Goal: Information Seeking & Learning: Find specific fact

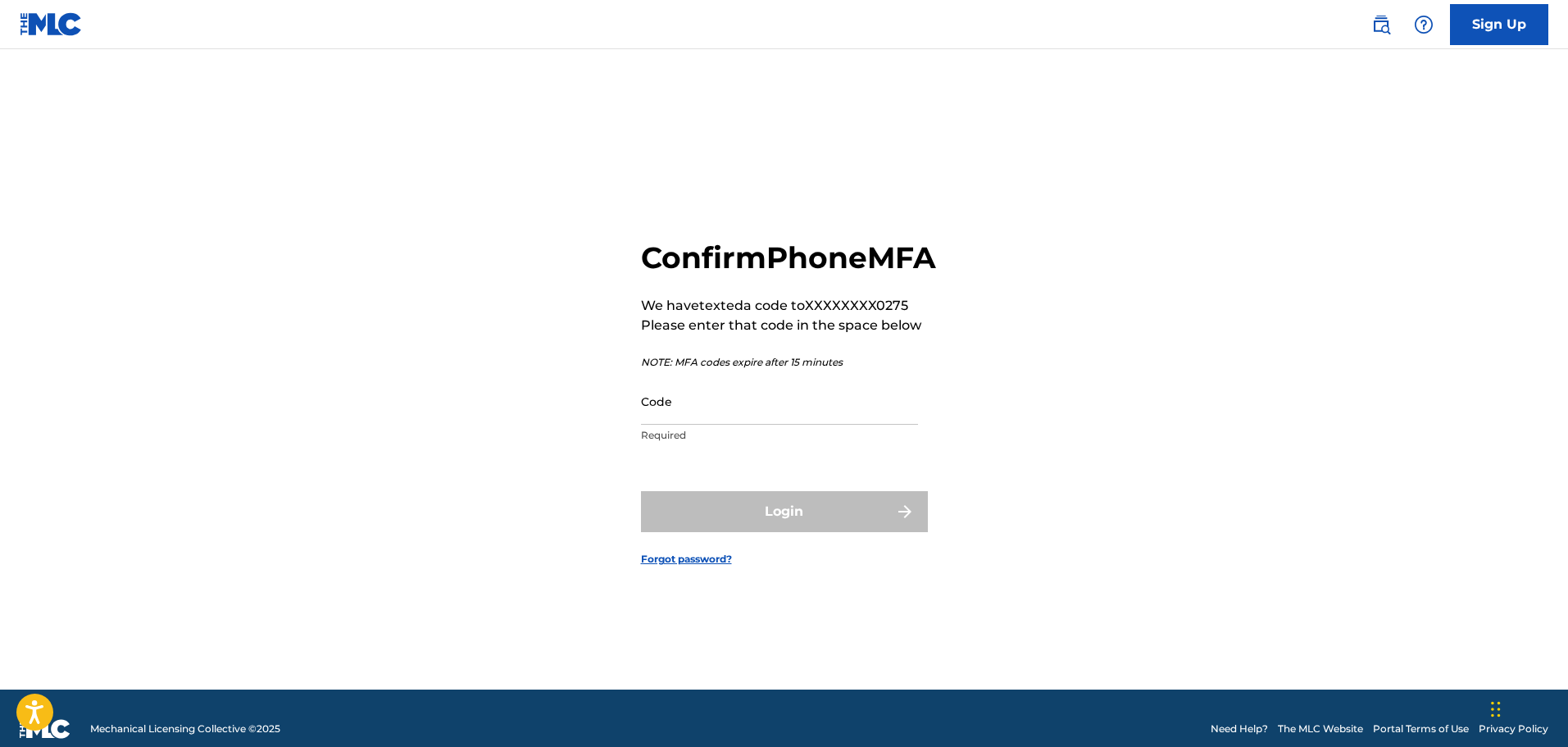
click at [734, 425] on input "Code" at bounding box center [780, 401] width 277 height 47
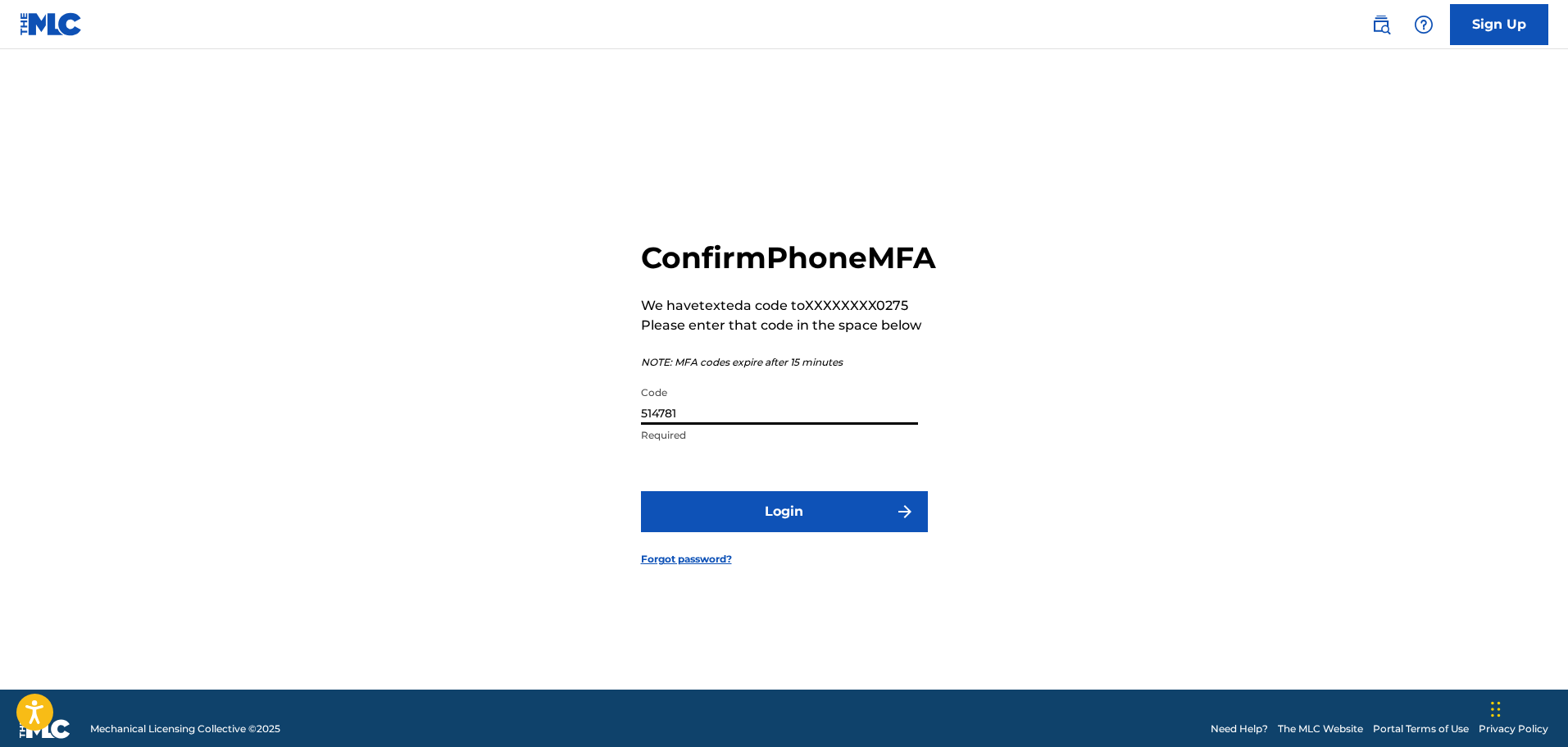
type input "514781"
click at [839, 521] on button "Login" at bounding box center [785, 511] width 287 height 41
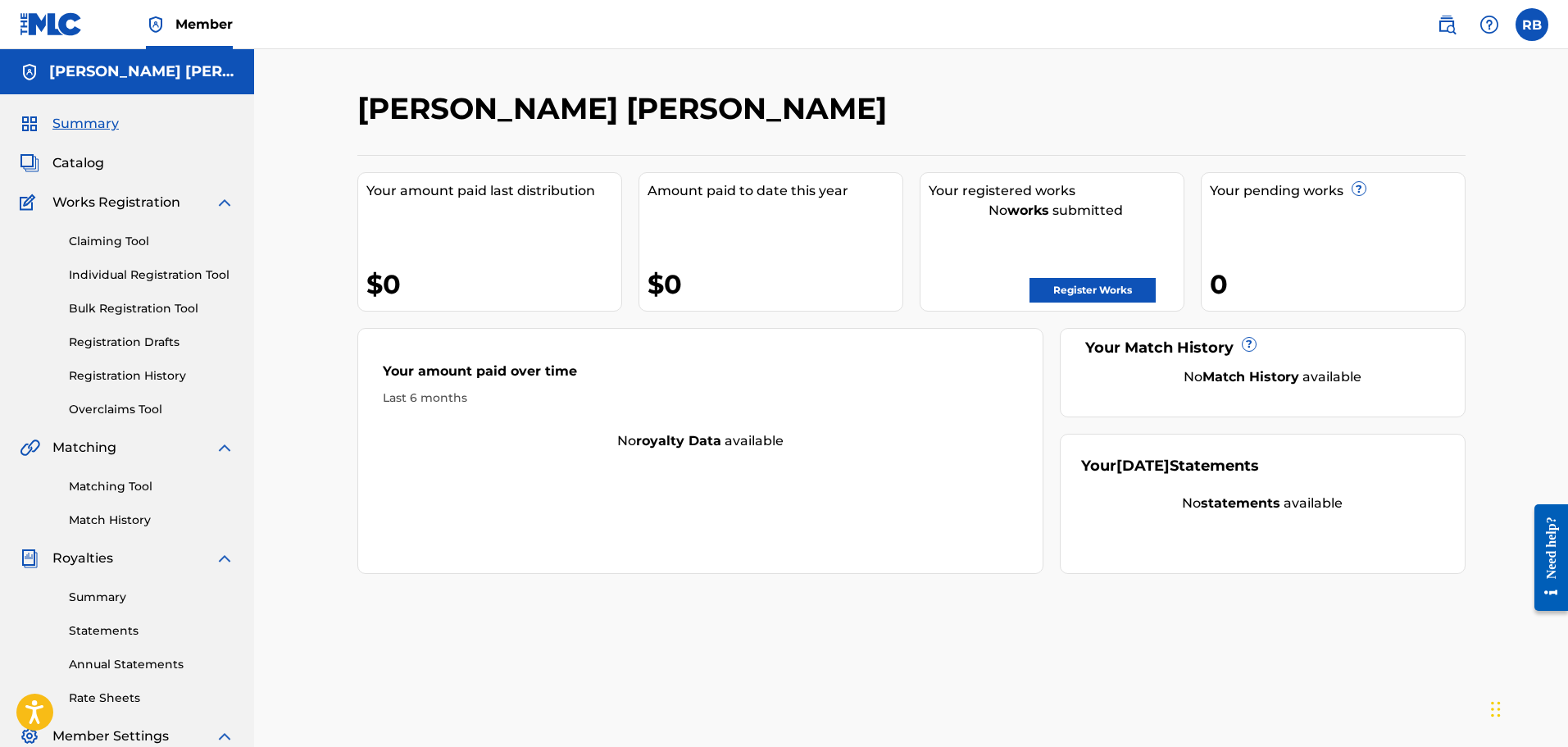
click at [1060, 210] on div "No works submitted" at bounding box center [1055, 211] width 255 height 19
click at [1119, 288] on link "Register Works" at bounding box center [1092, 290] width 126 height 25
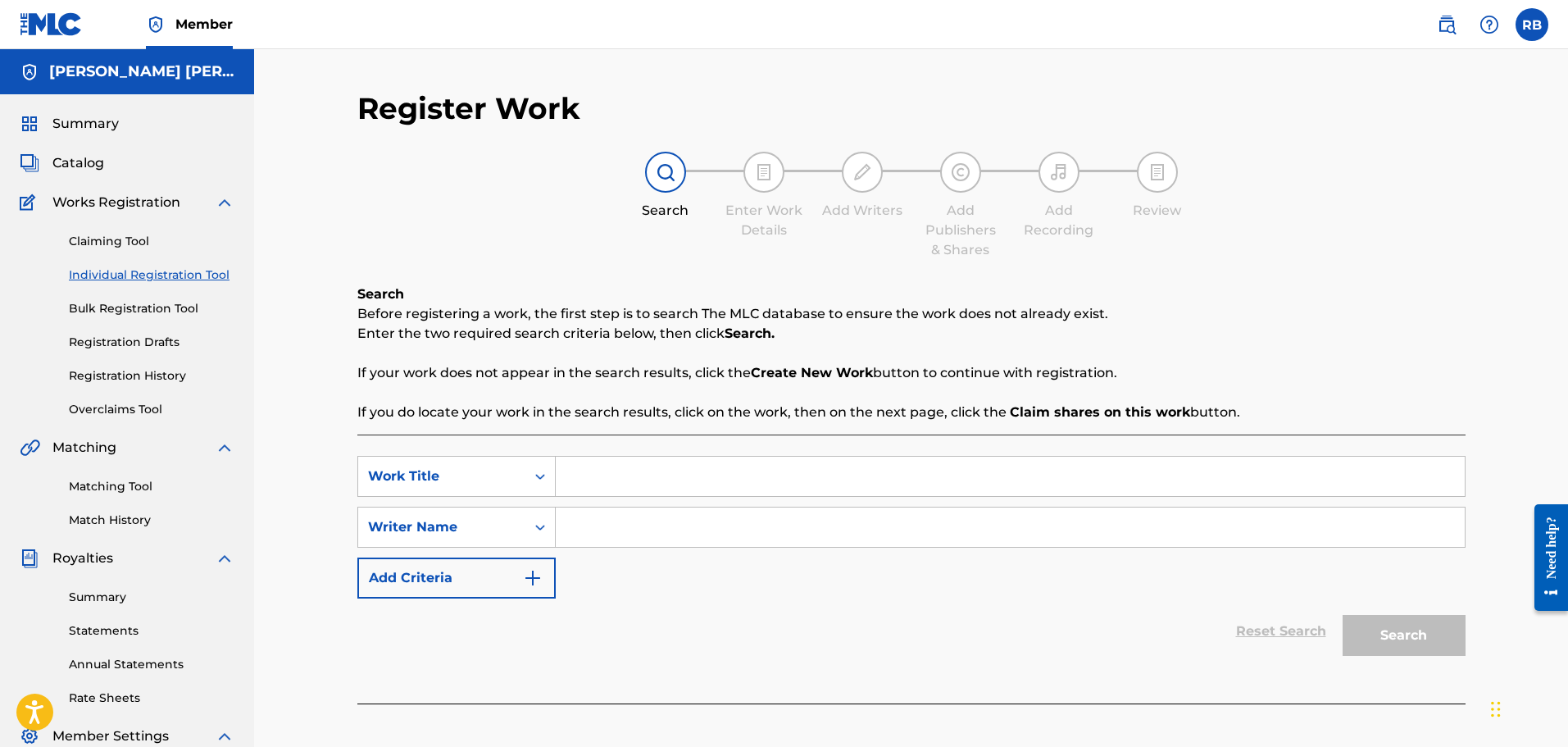
click at [133, 259] on div "Claiming Tool Individual Registration Tool Bulk Registration Tool Registration …" at bounding box center [127, 315] width 215 height 206
click at [130, 240] on link "Claiming Tool" at bounding box center [152, 241] width 166 height 18
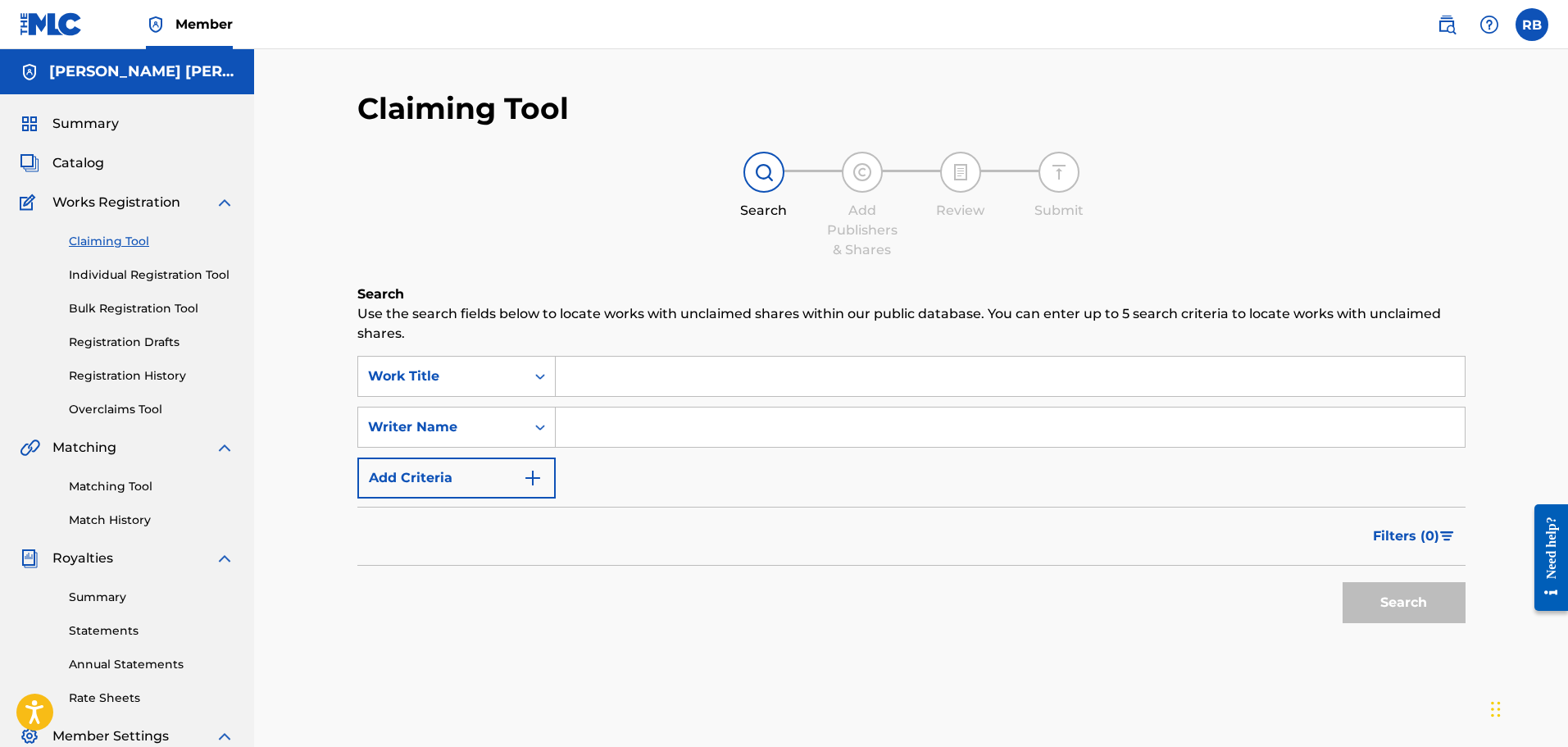
click at [610, 372] on input "Search Form" at bounding box center [1010, 376] width 909 height 40
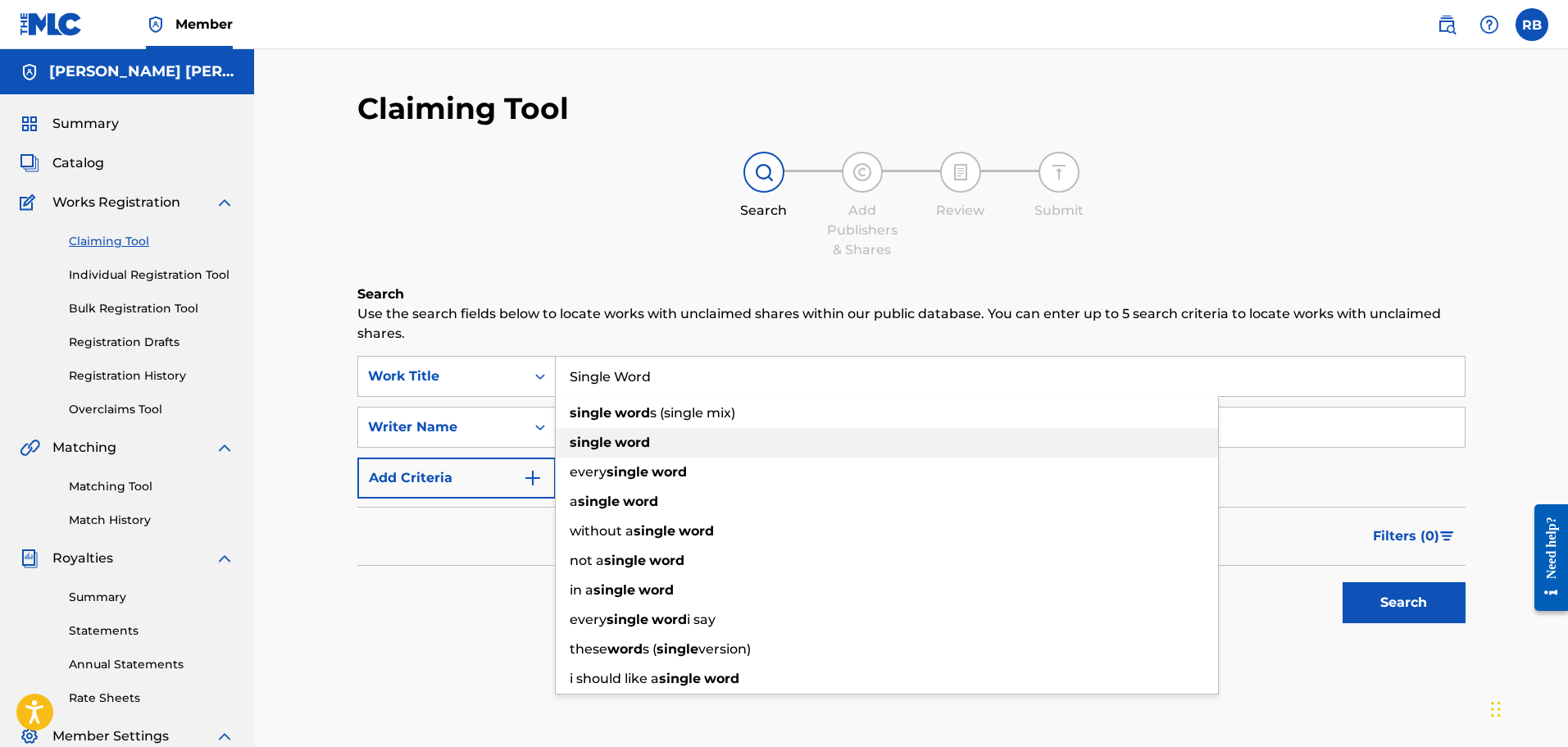
click at [597, 447] on strong "single" at bounding box center [590, 442] width 41 height 16
type input "single word"
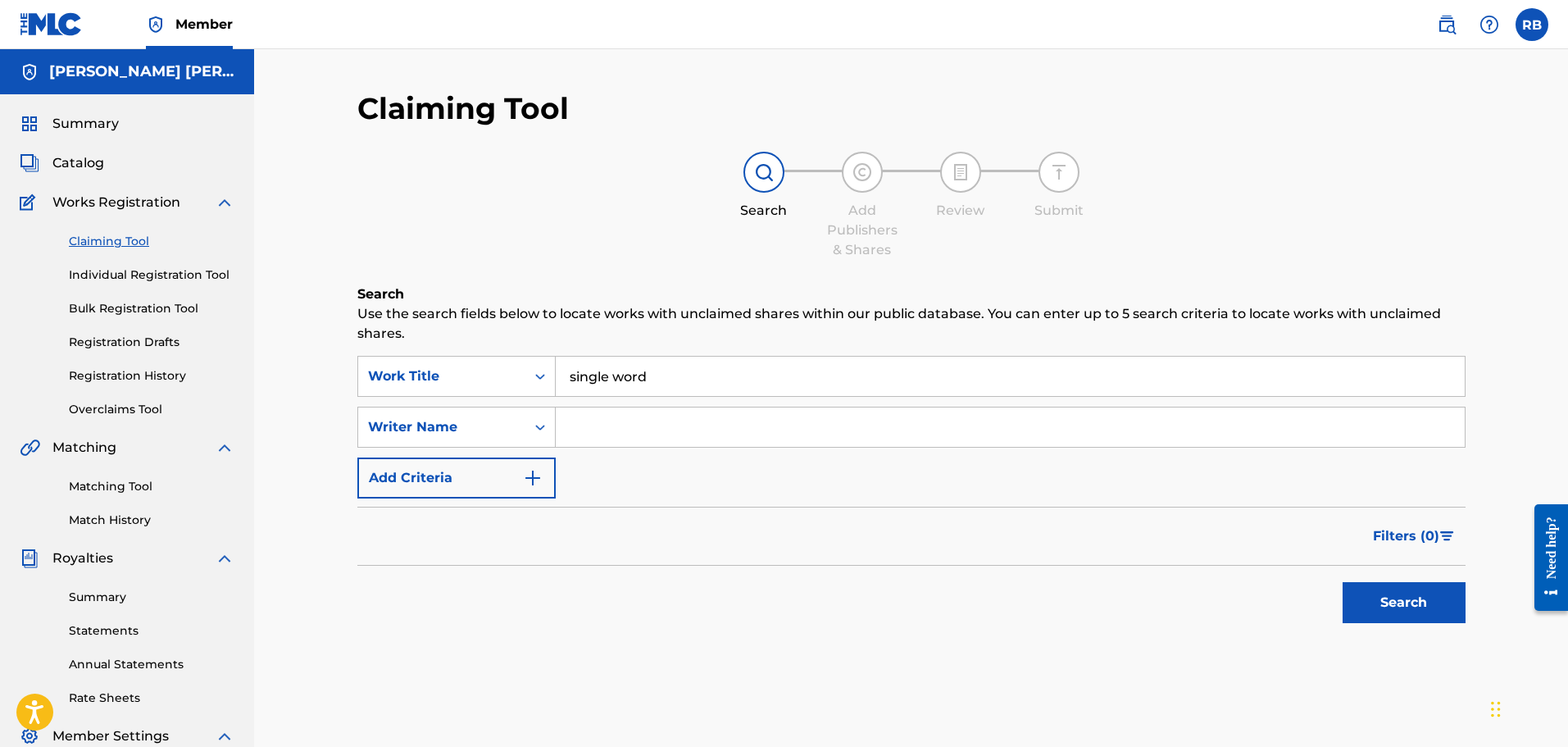
click at [1386, 603] on button "Search" at bounding box center [1404, 603] width 123 height 41
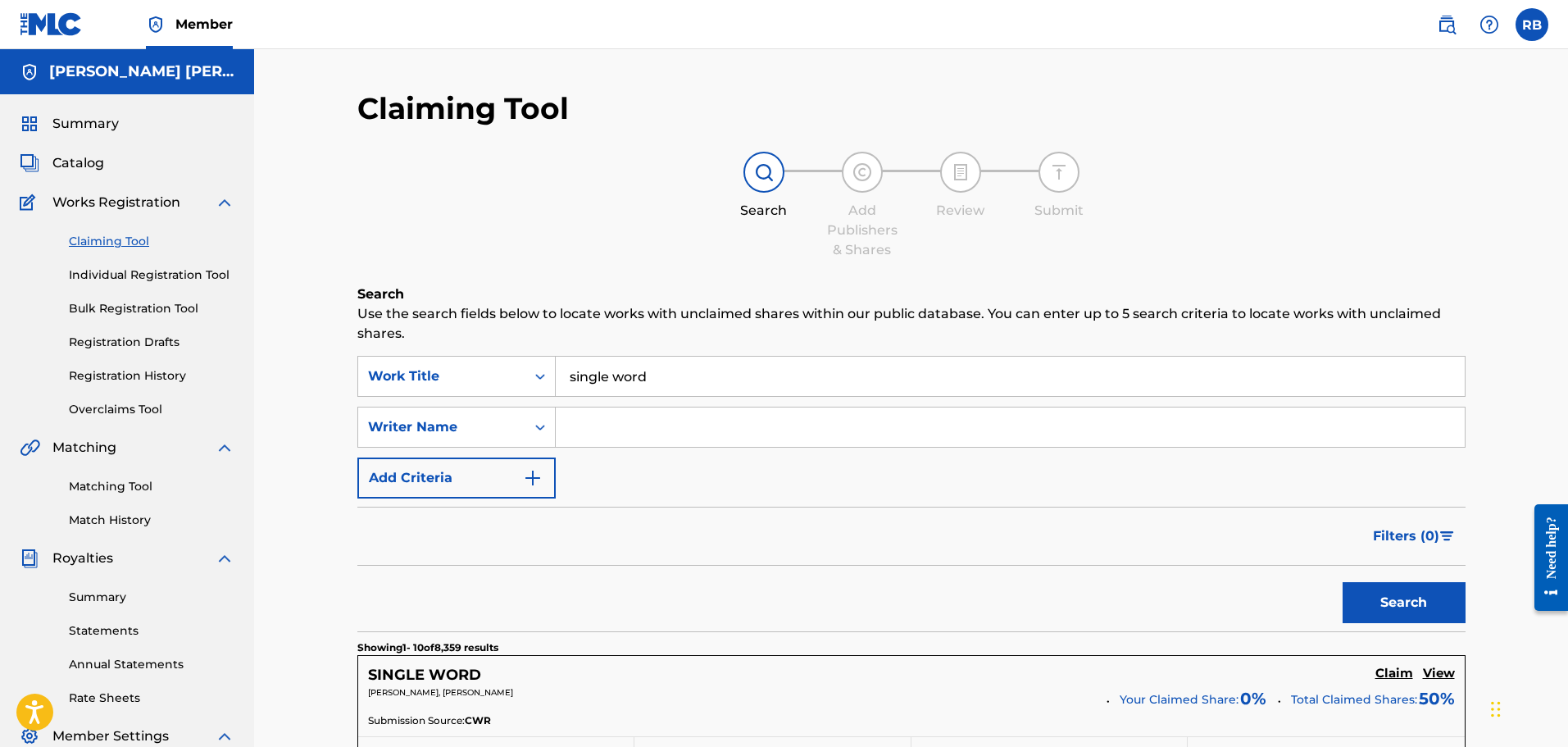
click at [586, 425] on input "Search Form" at bounding box center [1010, 426] width 909 height 40
type input "[PERSON_NAME] [PERSON_NAME]"
click at [1434, 616] on button "Search" at bounding box center [1404, 603] width 123 height 41
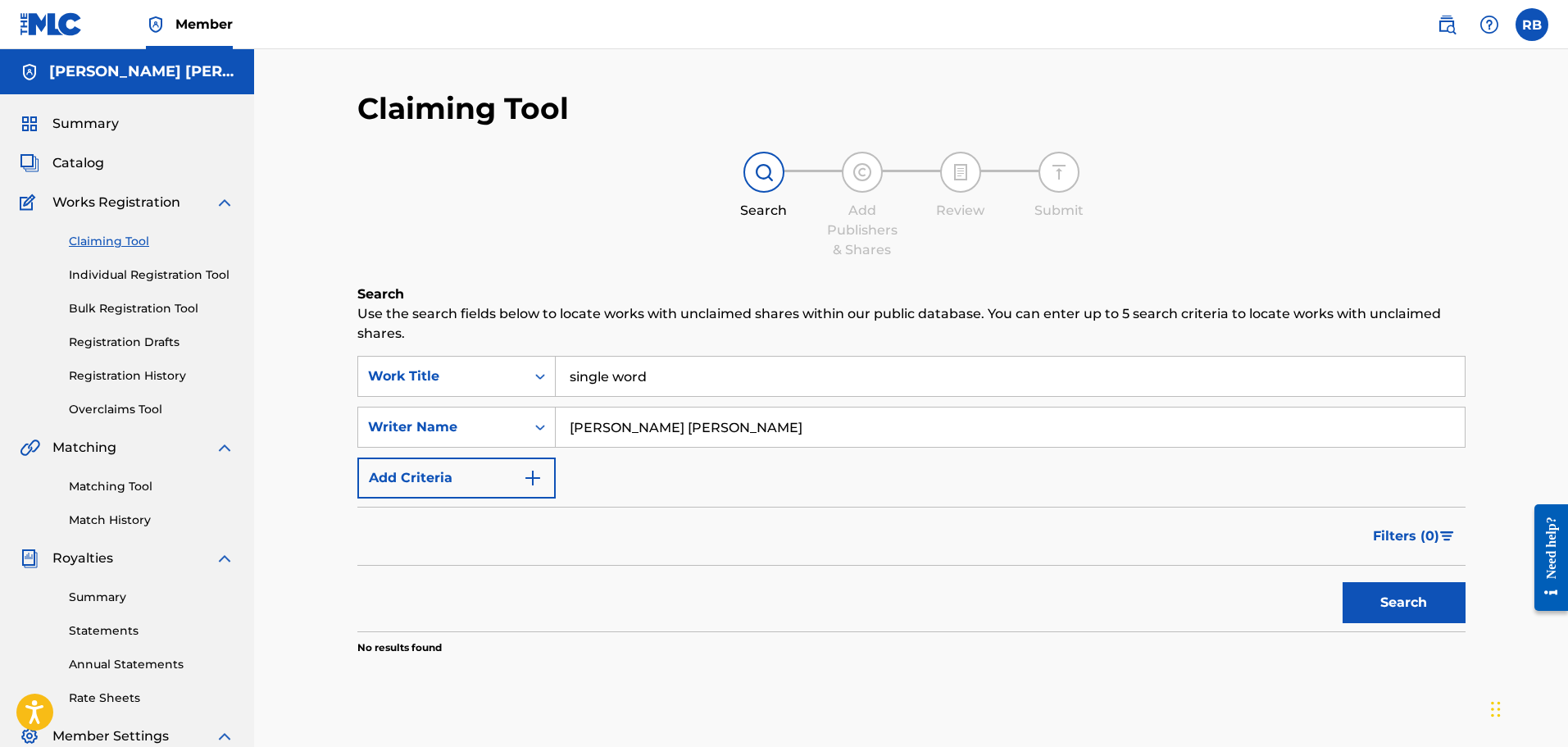
click at [654, 383] on input "single word" at bounding box center [1010, 376] width 909 height 40
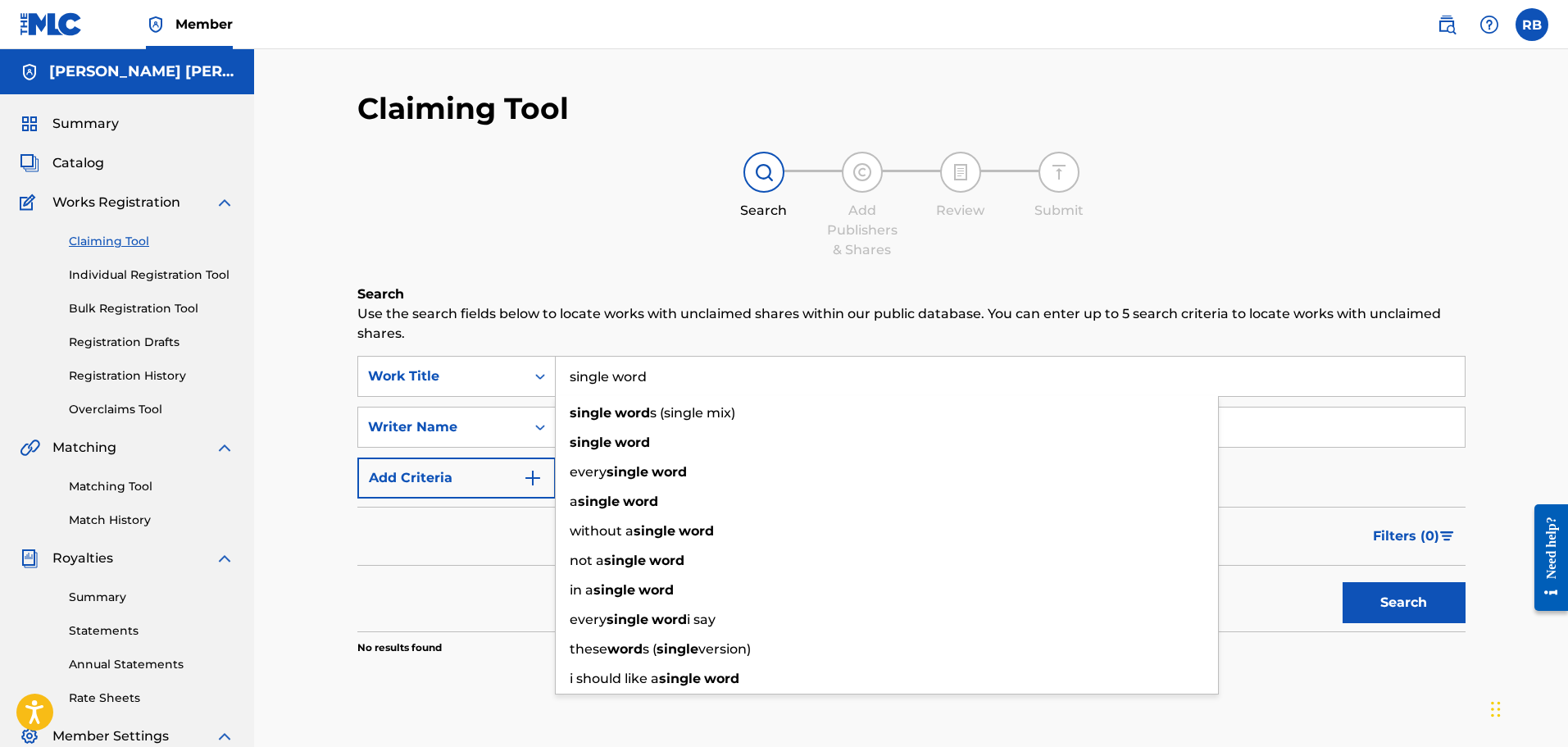
click at [654, 383] on input "single word" at bounding box center [1010, 376] width 909 height 40
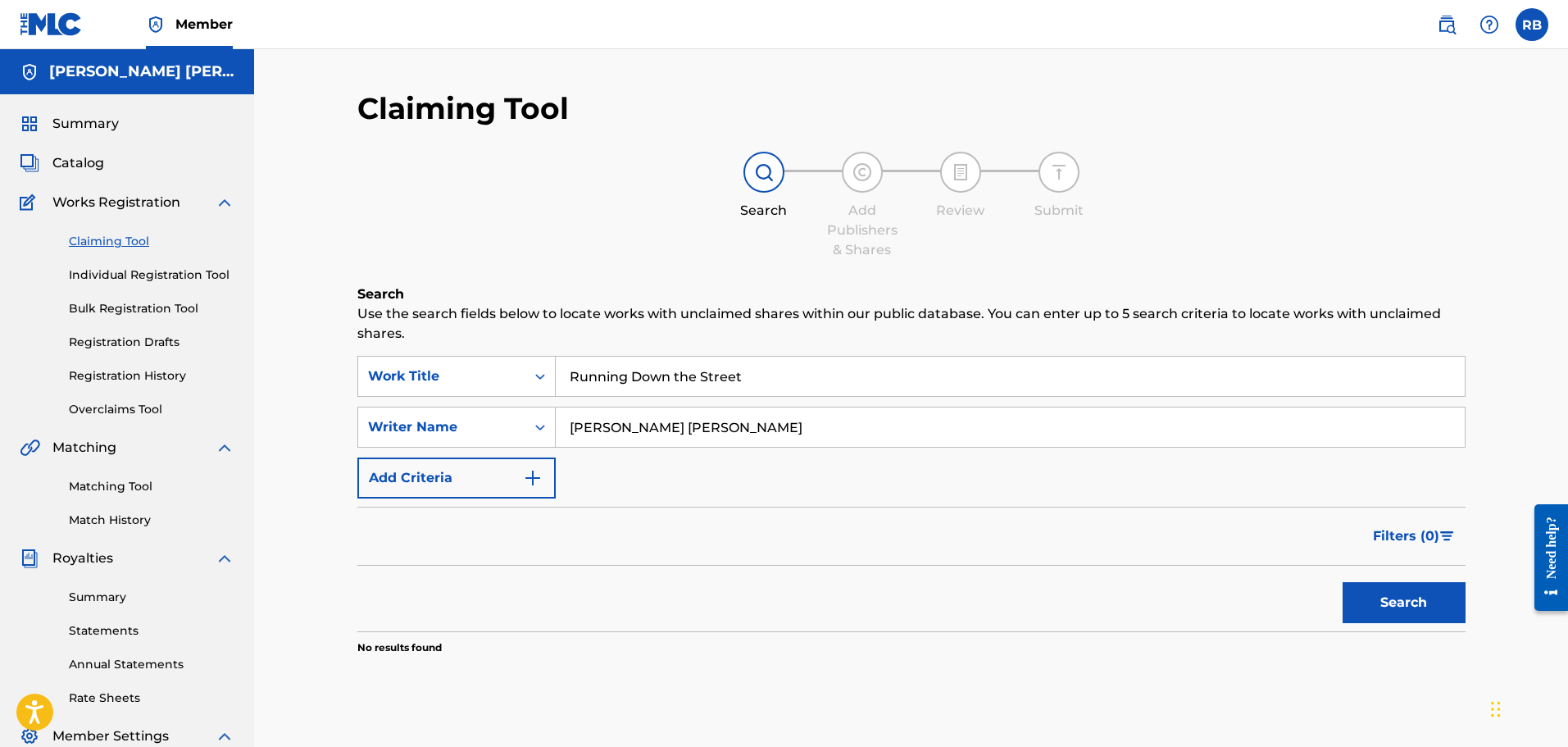
type input "Running Down the Street"
click at [1397, 592] on button "Search" at bounding box center [1404, 603] width 123 height 41
click at [123, 487] on link "Matching Tool" at bounding box center [152, 486] width 166 height 18
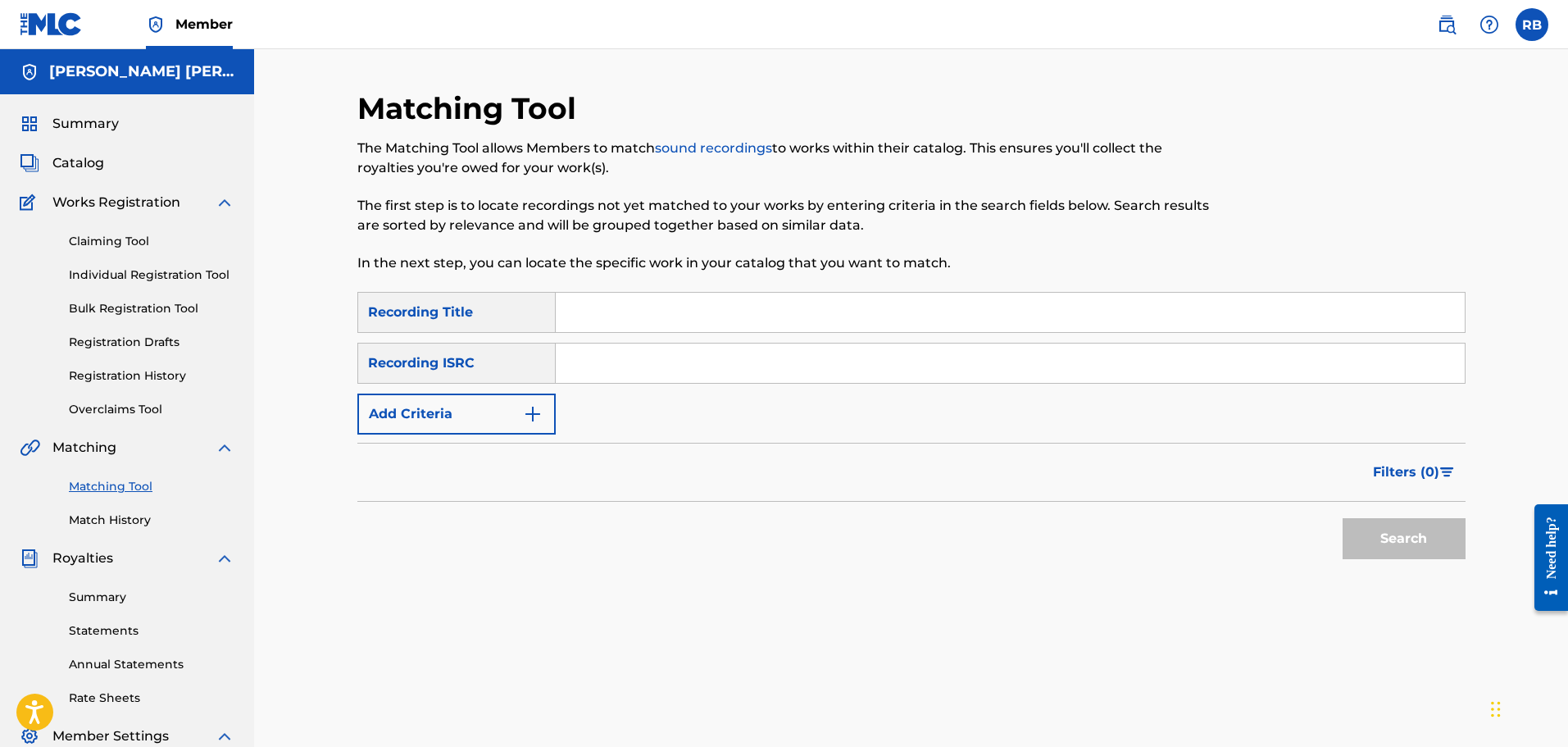
click at [640, 316] on input "Search Form" at bounding box center [1010, 312] width 909 height 40
type input "Single Word"
click at [607, 368] on input "Search Form" at bounding box center [1010, 363] width 909 height 40
paste input "QMDJH2451281"
type input "QMDJH2451281"
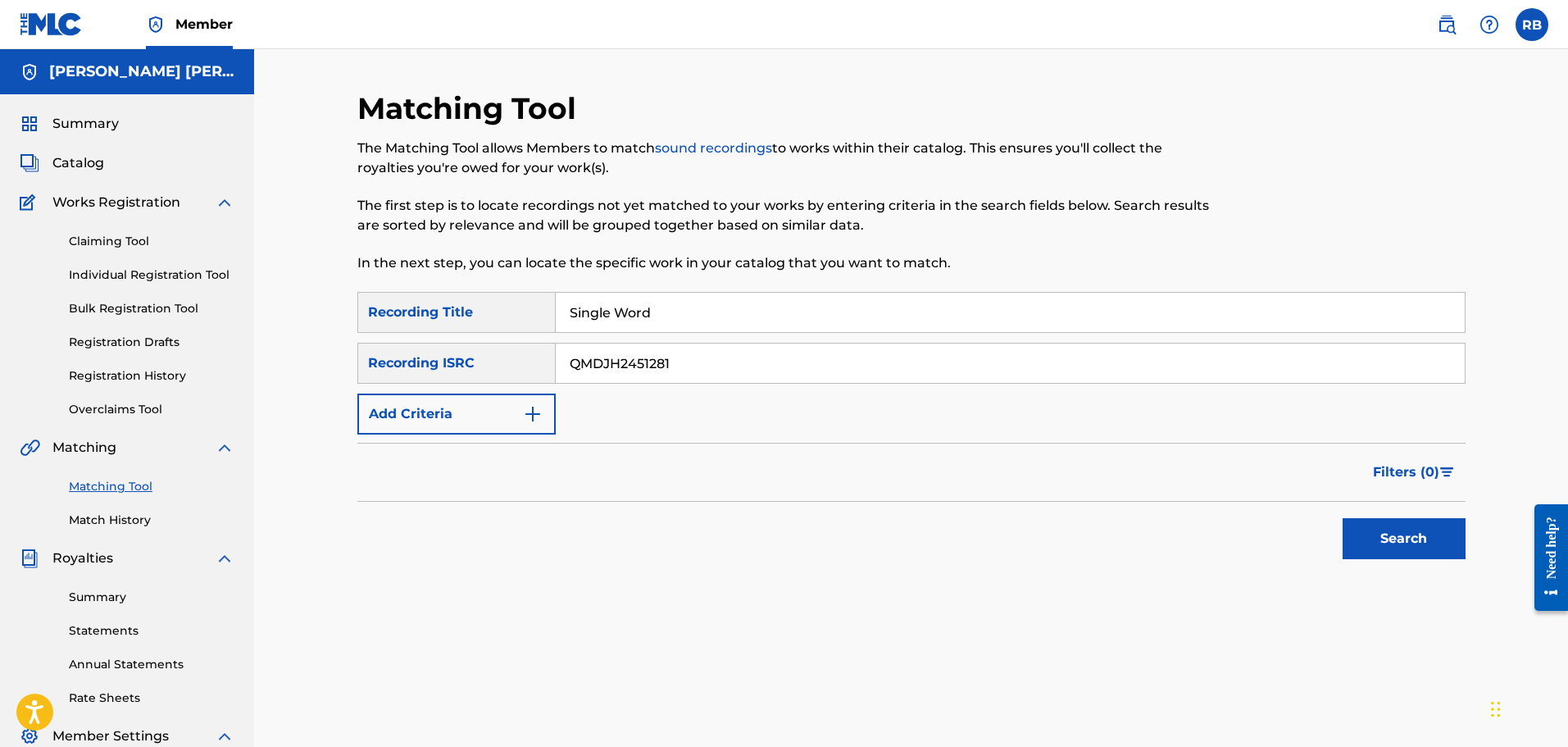
click at [1387, 536] on button "Search" at bounding box center [1404, 538] width 123 height 41
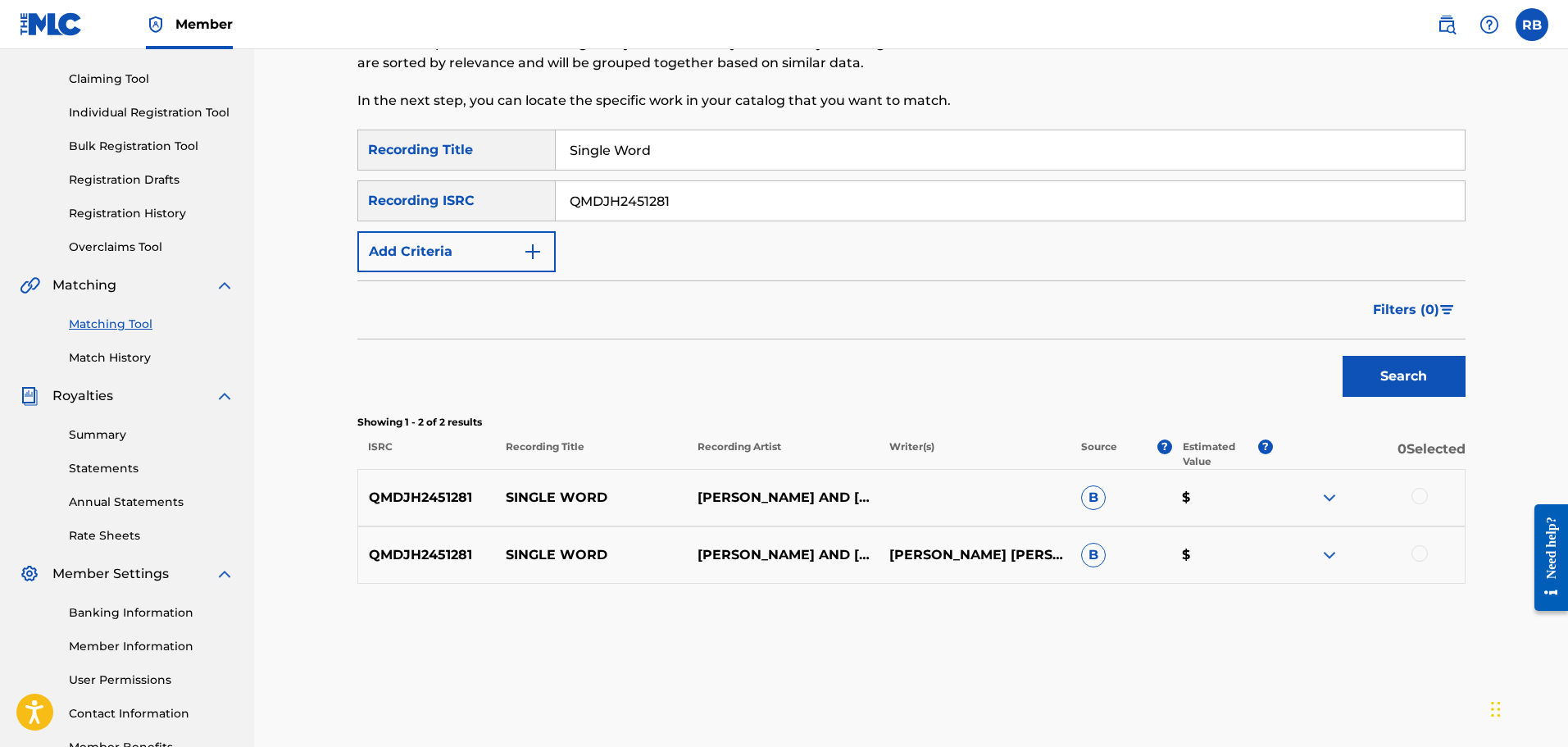
scroll to position [164, 0]
click at [1187, 498] on p "$" at bounding box center [1222, 496] width 101 height 19
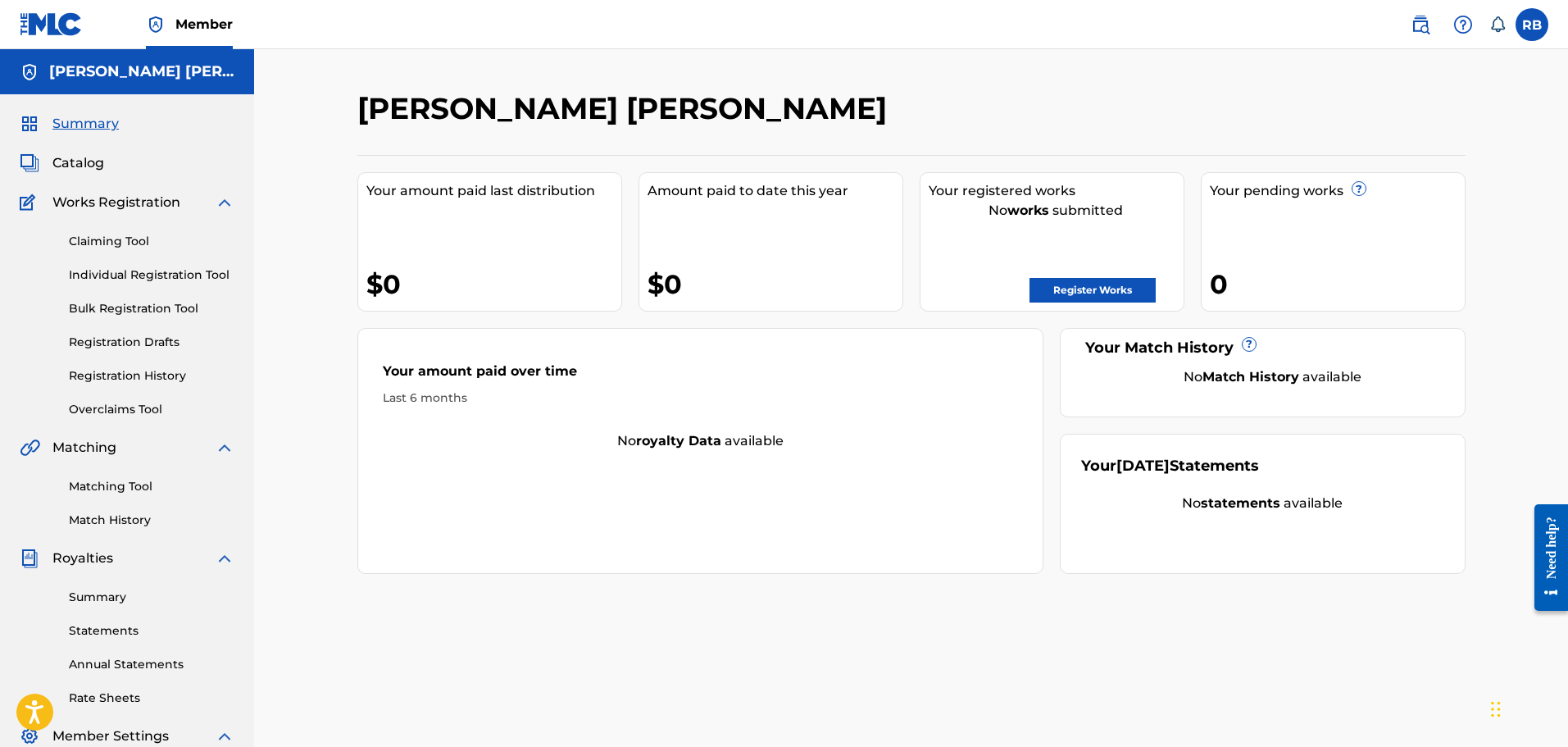
click at [1423, 25] on img at bounding box center [1420, 25] width 19 height 19
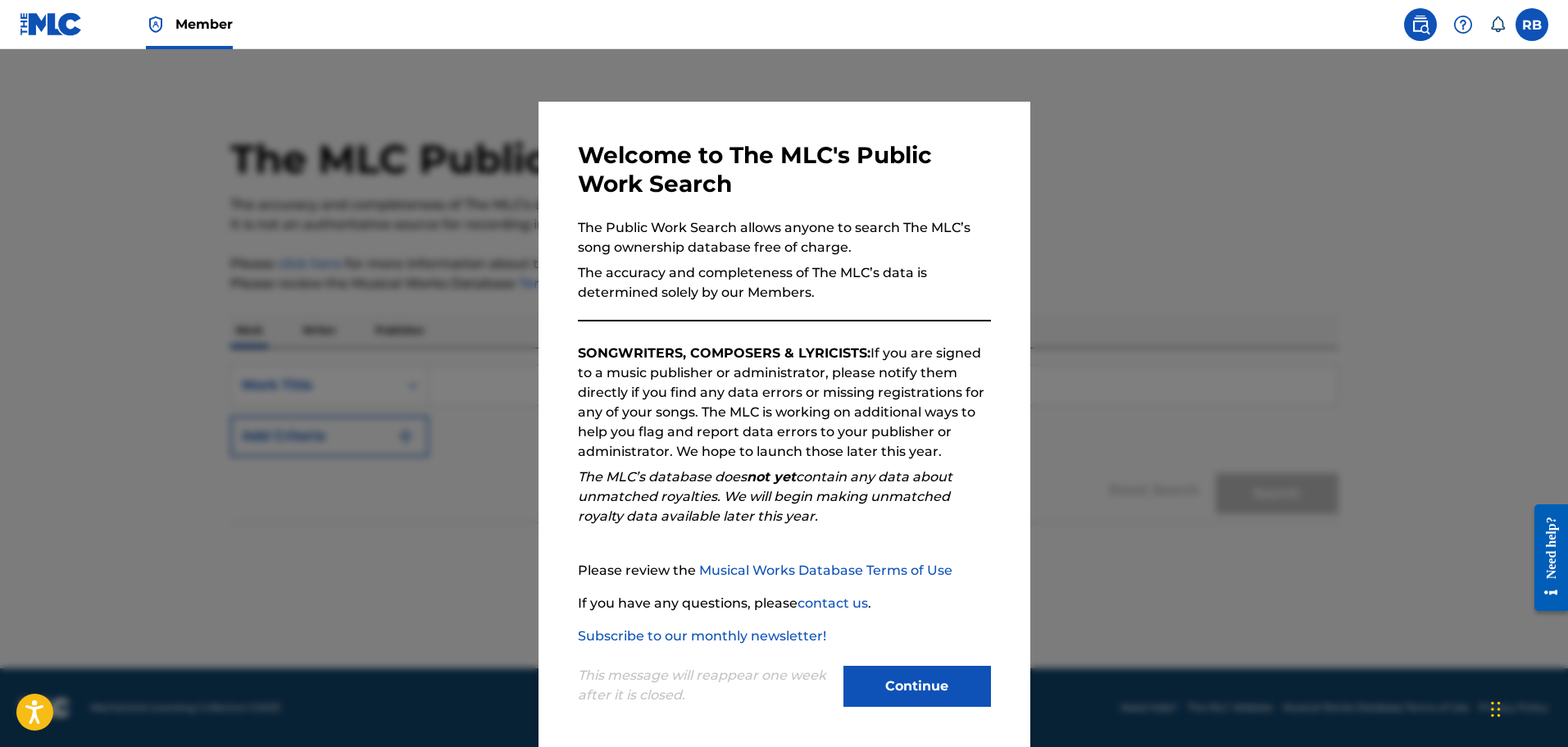
scroll to position [4, 0]
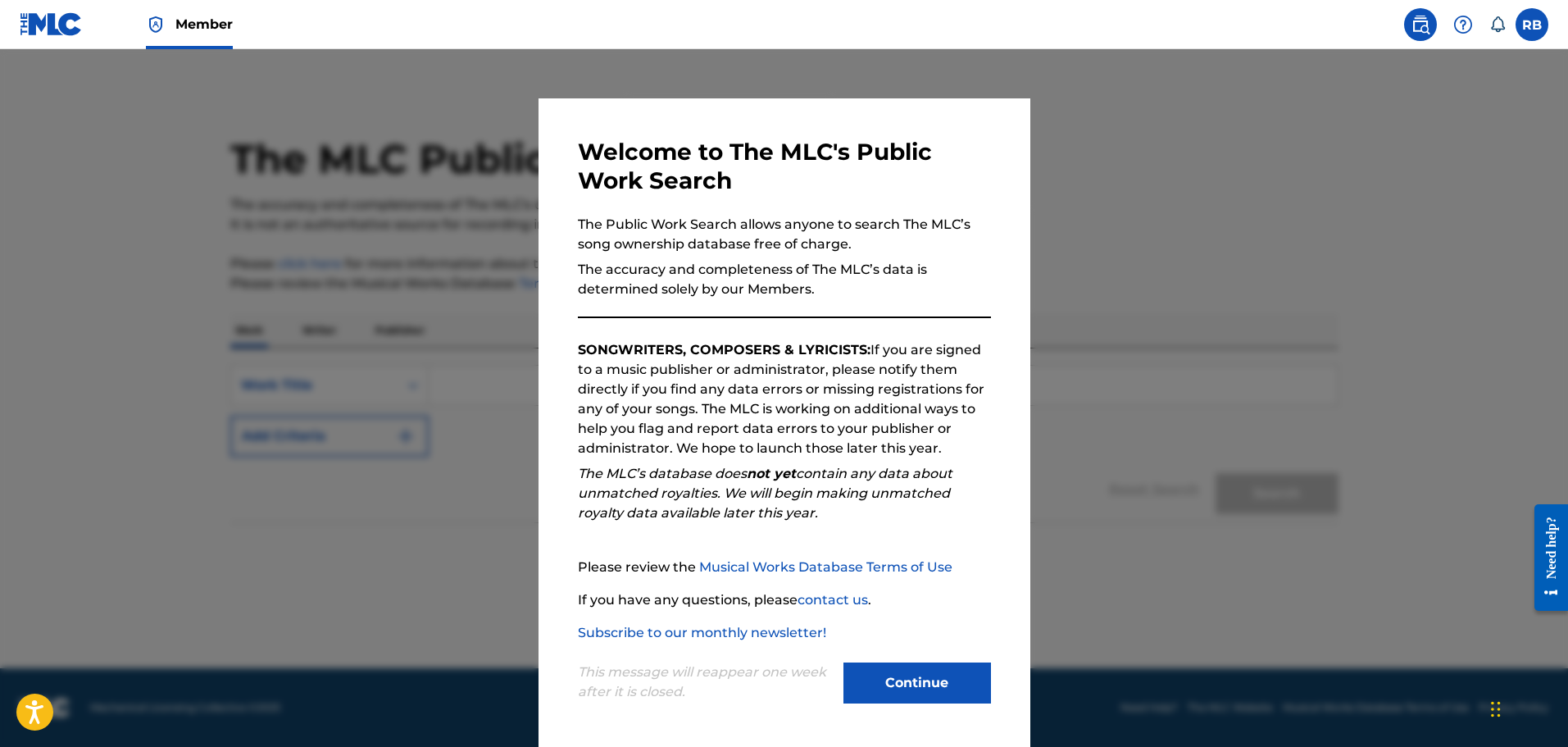
click at [887, 685] on button "Continue" at bounding box center [916, 683] width 147 height 41
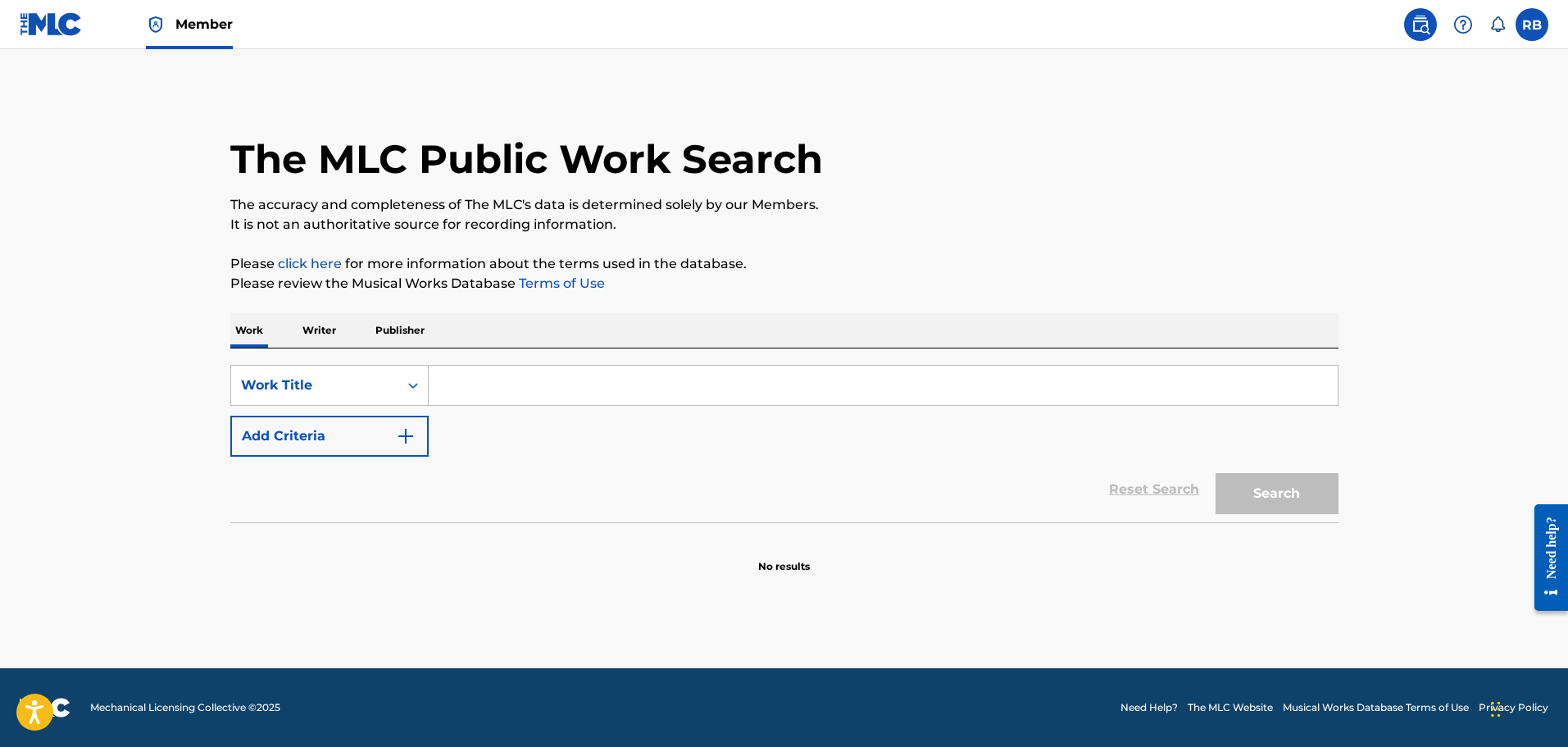
click at [490, 393] on input "Search Form" at bounding box center [884, 385] width 909 height 40
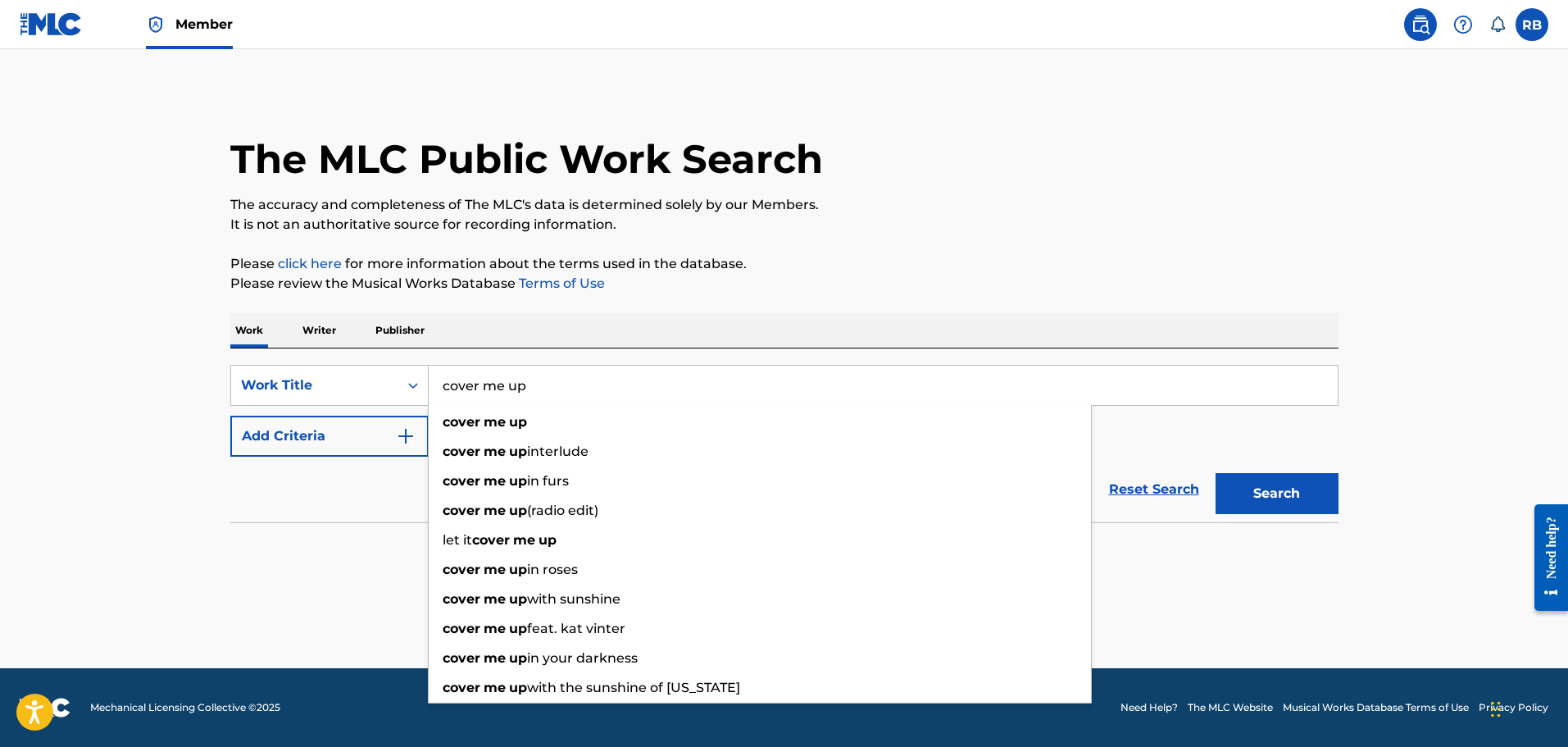
type input "cover me up"
click at [1216, 473] on button "Search" at bounding box center [1277, 493] width 123 height 41
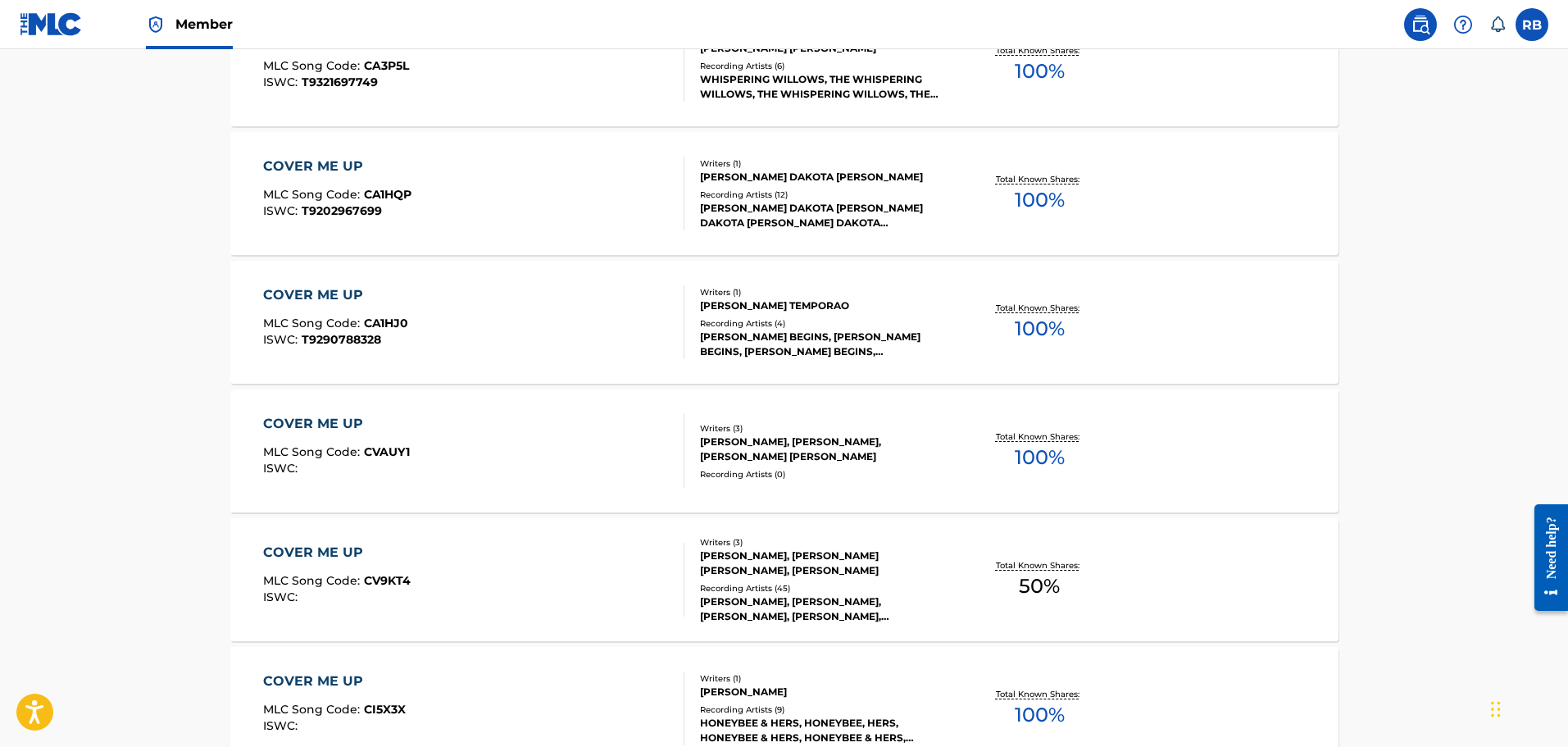
scroll to position [1230, 0]
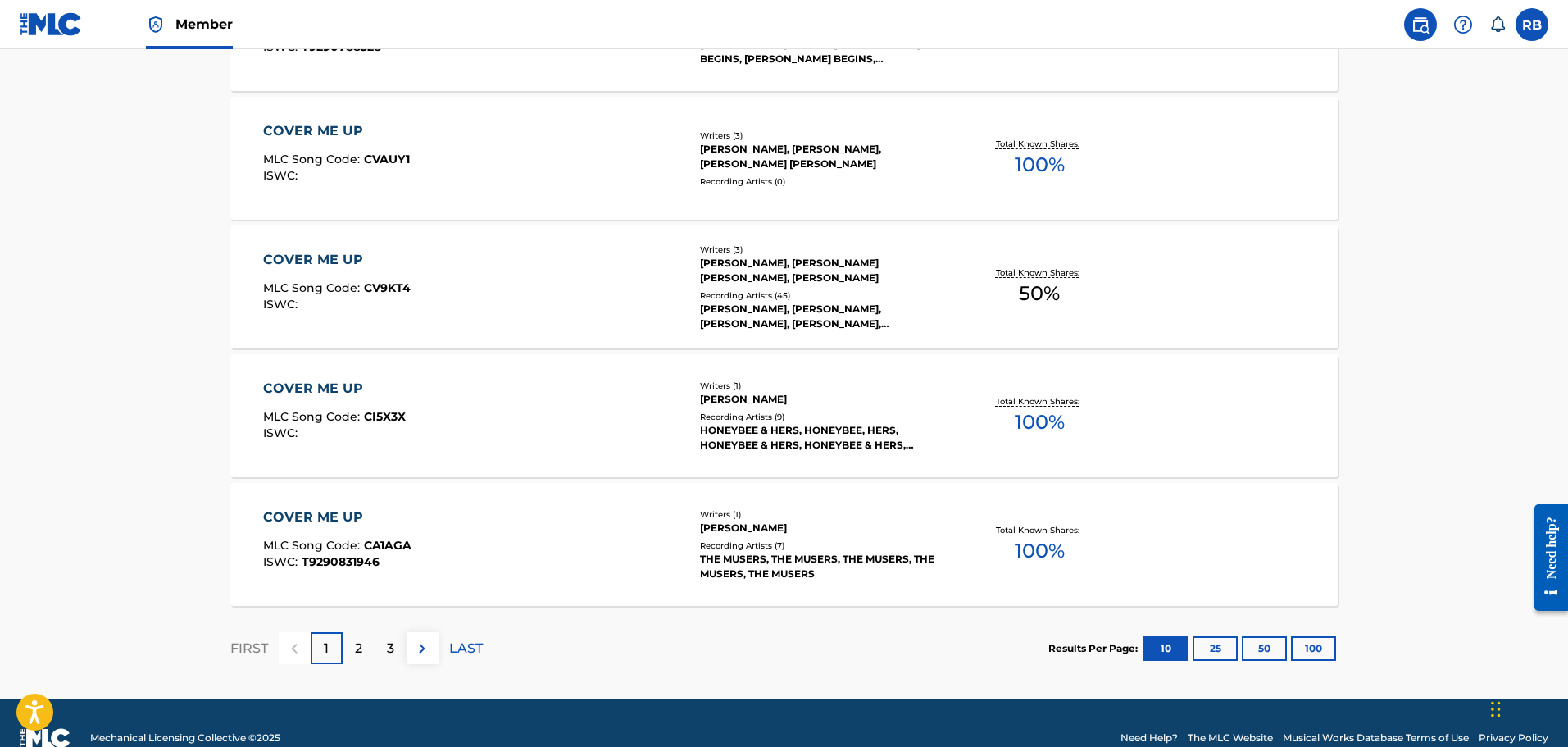
click at [381, 657] on div "3" at bounding box center [390, 647] width 32 height 32
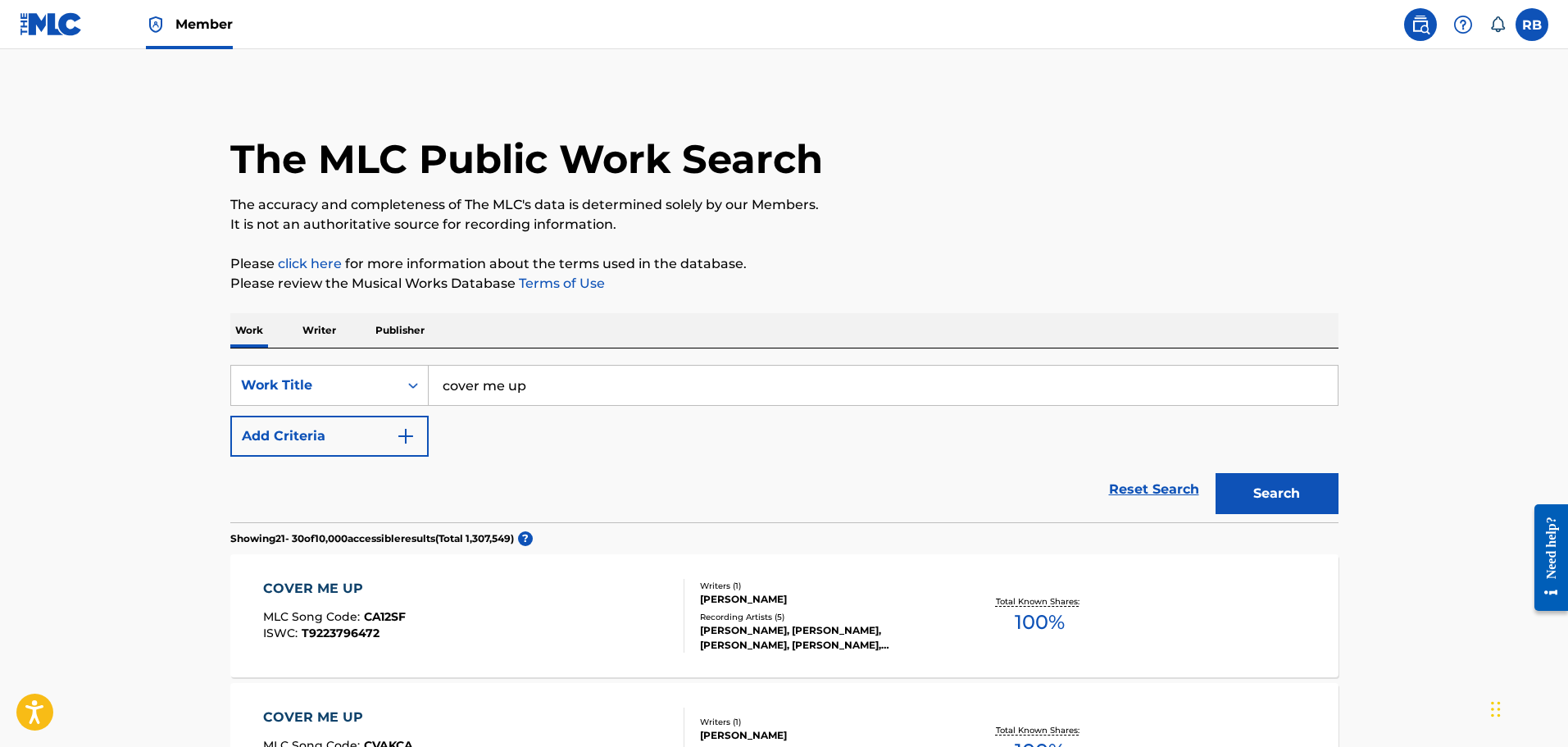
click at [370, 444] on button "Add Criteria" at bounding box center [329, 436] width 198 height 41
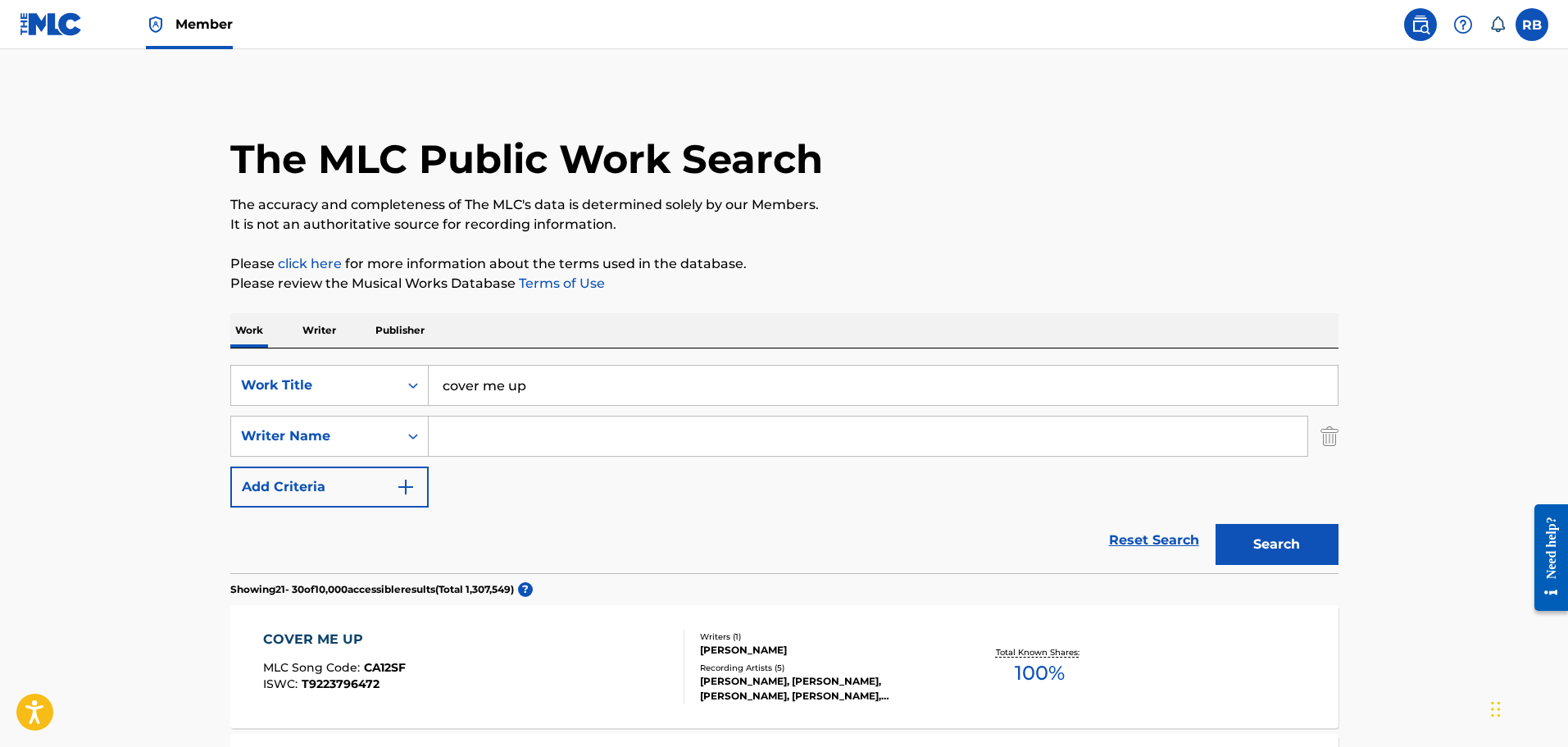
click at [480, 431] on input "Search Form" at bounding box center [868, 436] width 878 height 40
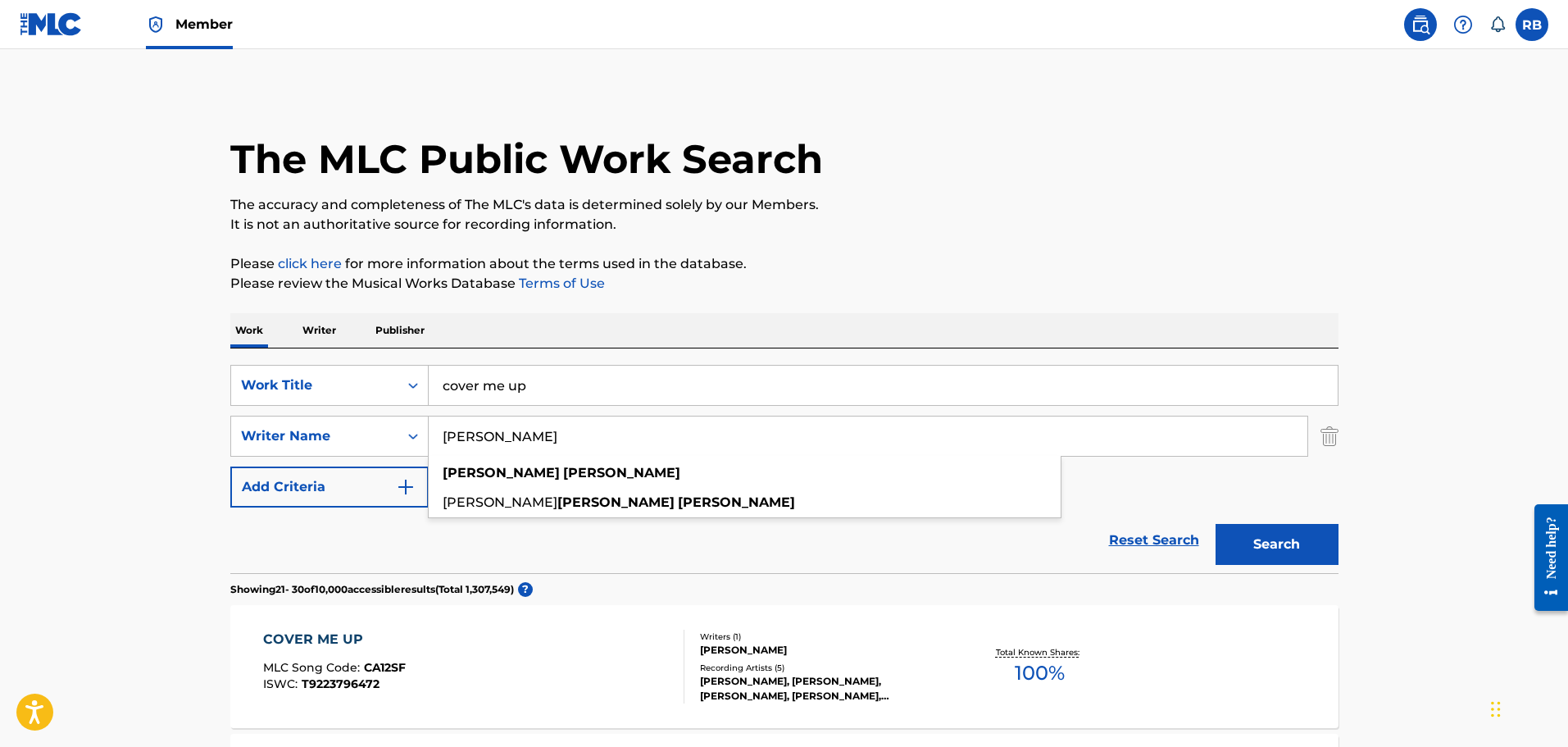
type input "jason isbell"
click at [1216, 524] on button "Search" at bounding box center [1277, 544] width 123 height 41
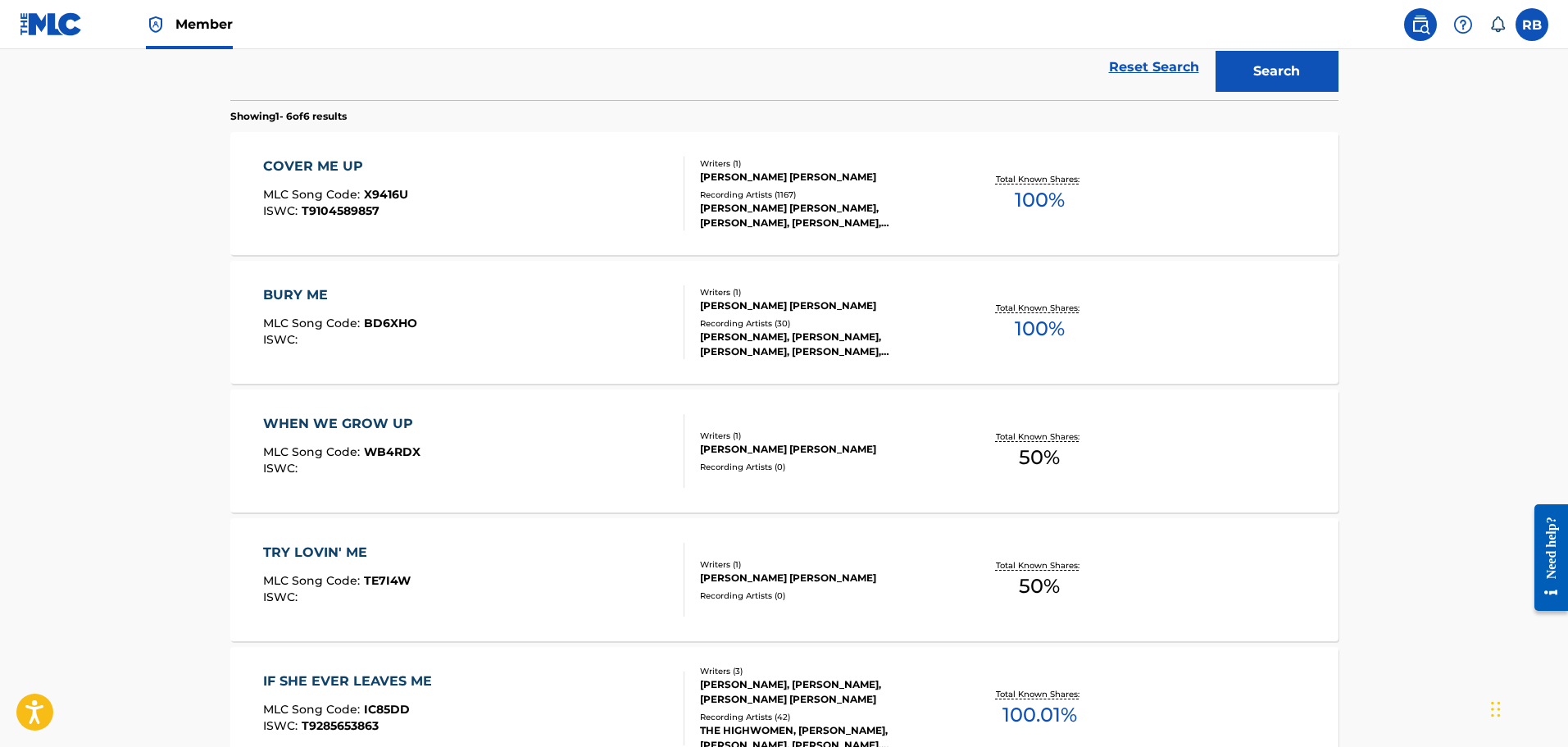
scroll to position [492, 0]
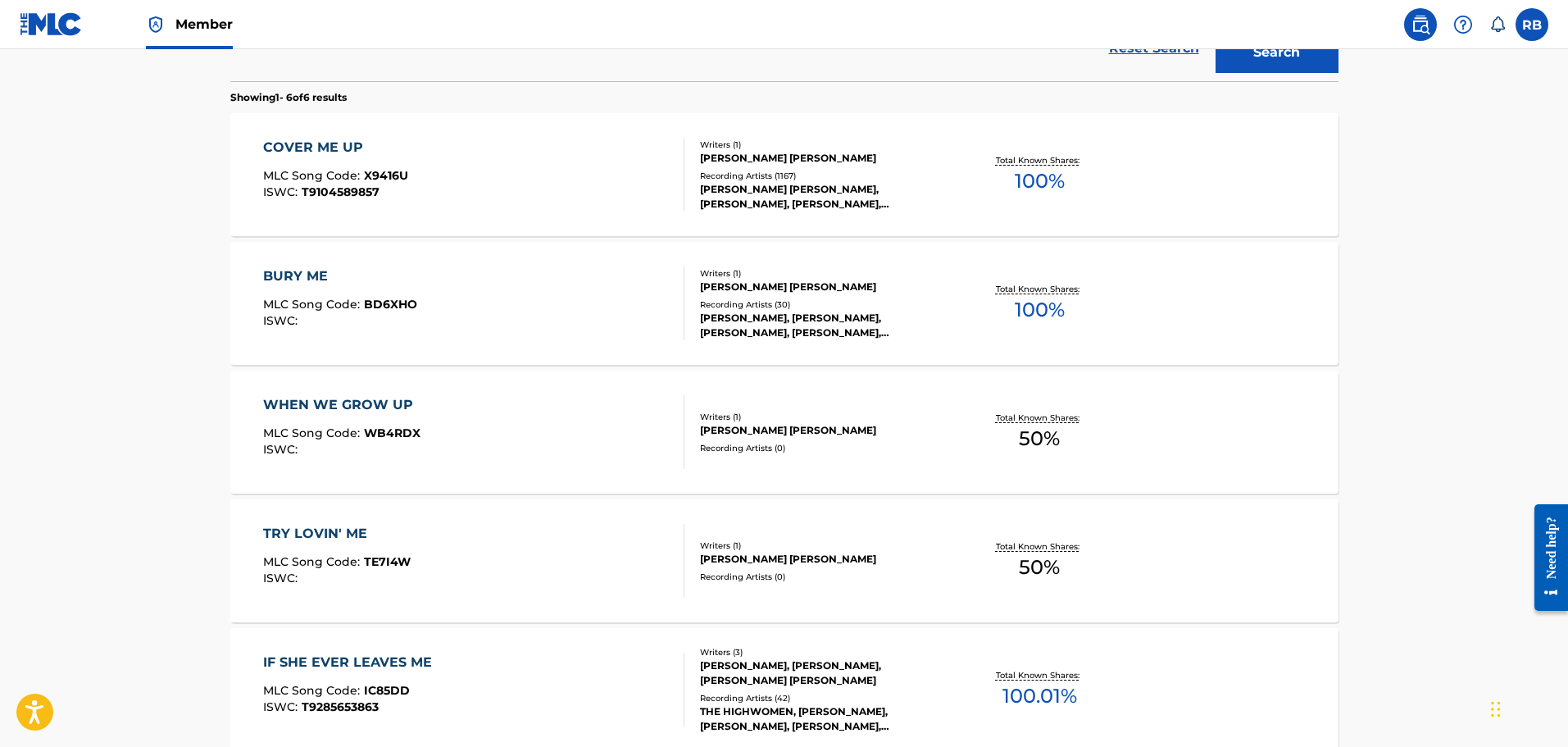
click at [339, 408] on div "WHEN WE GROW UP" at bounding box center [343, 404] width 159 height 19
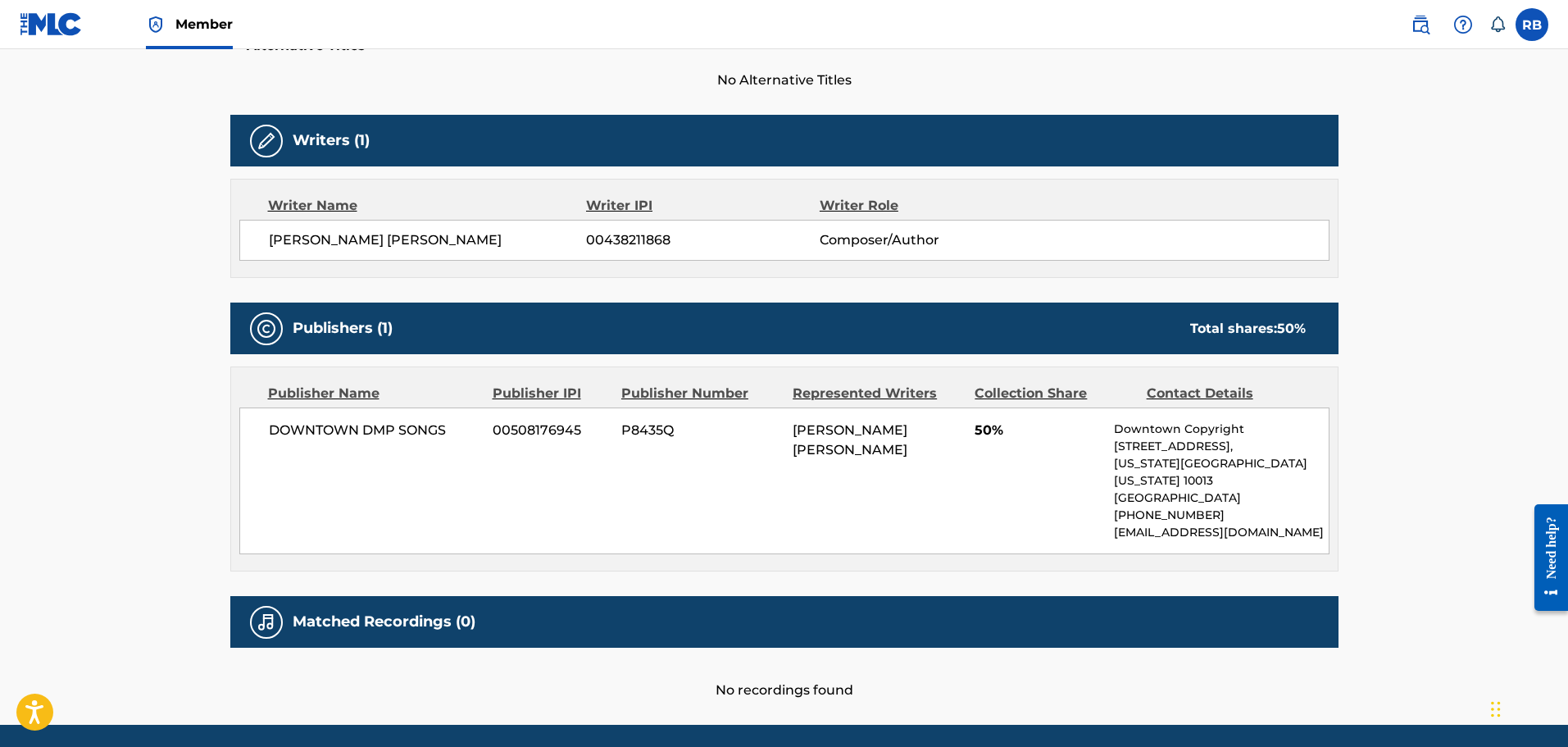
scroll to position [492, 0]
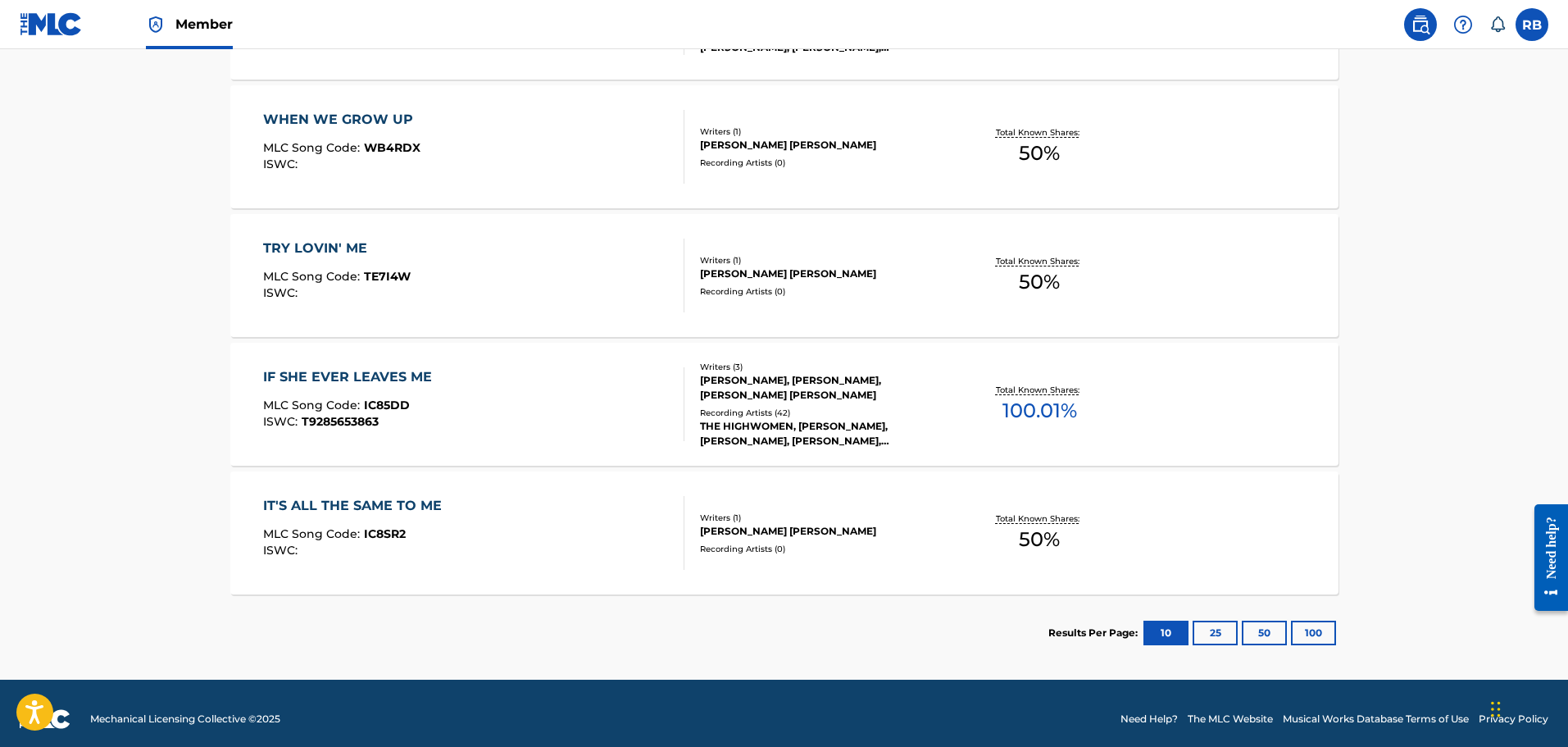
scroll to position [788, 0]
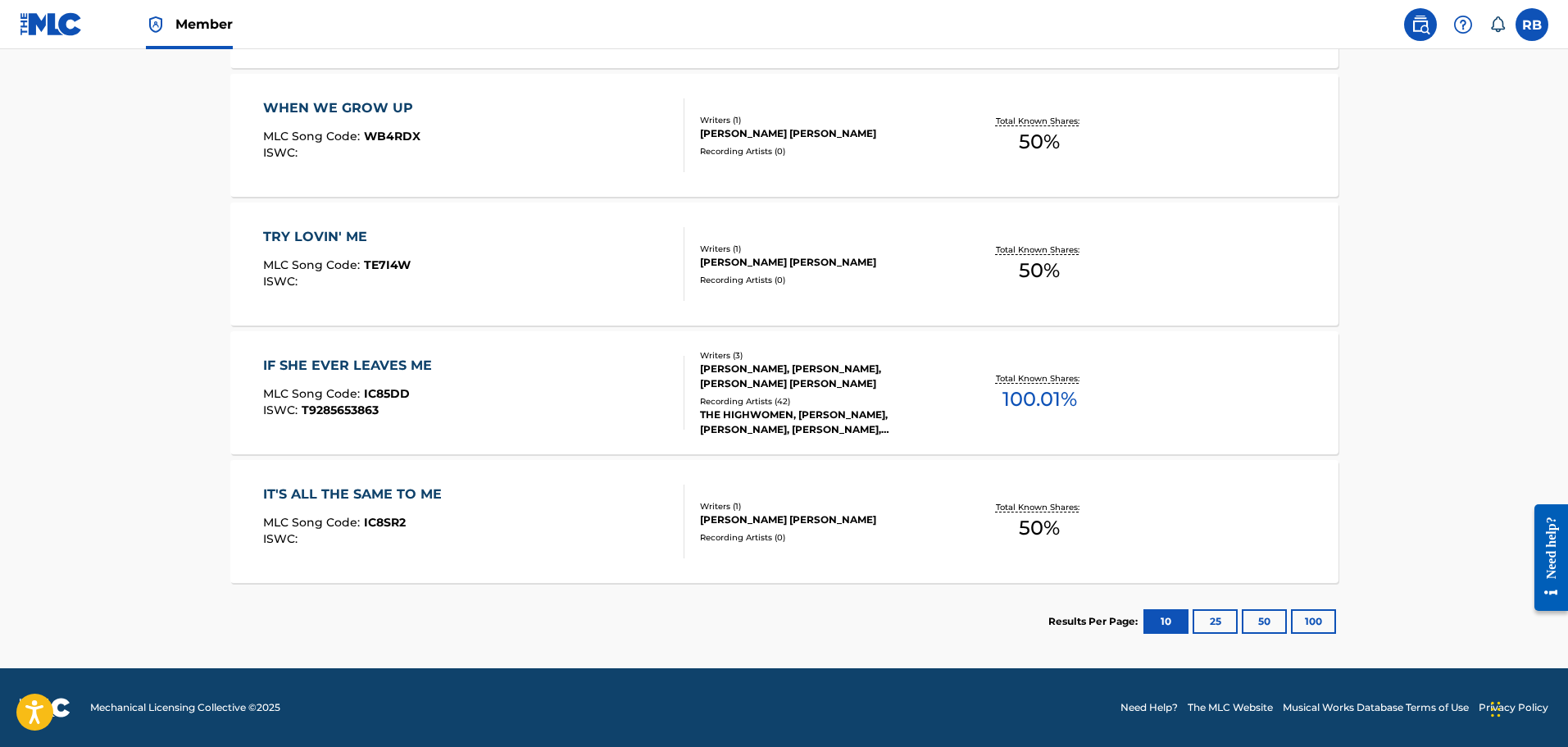
click at [1219, 613] on button "25" at bounding box center [1215, 621] width 45 height 25
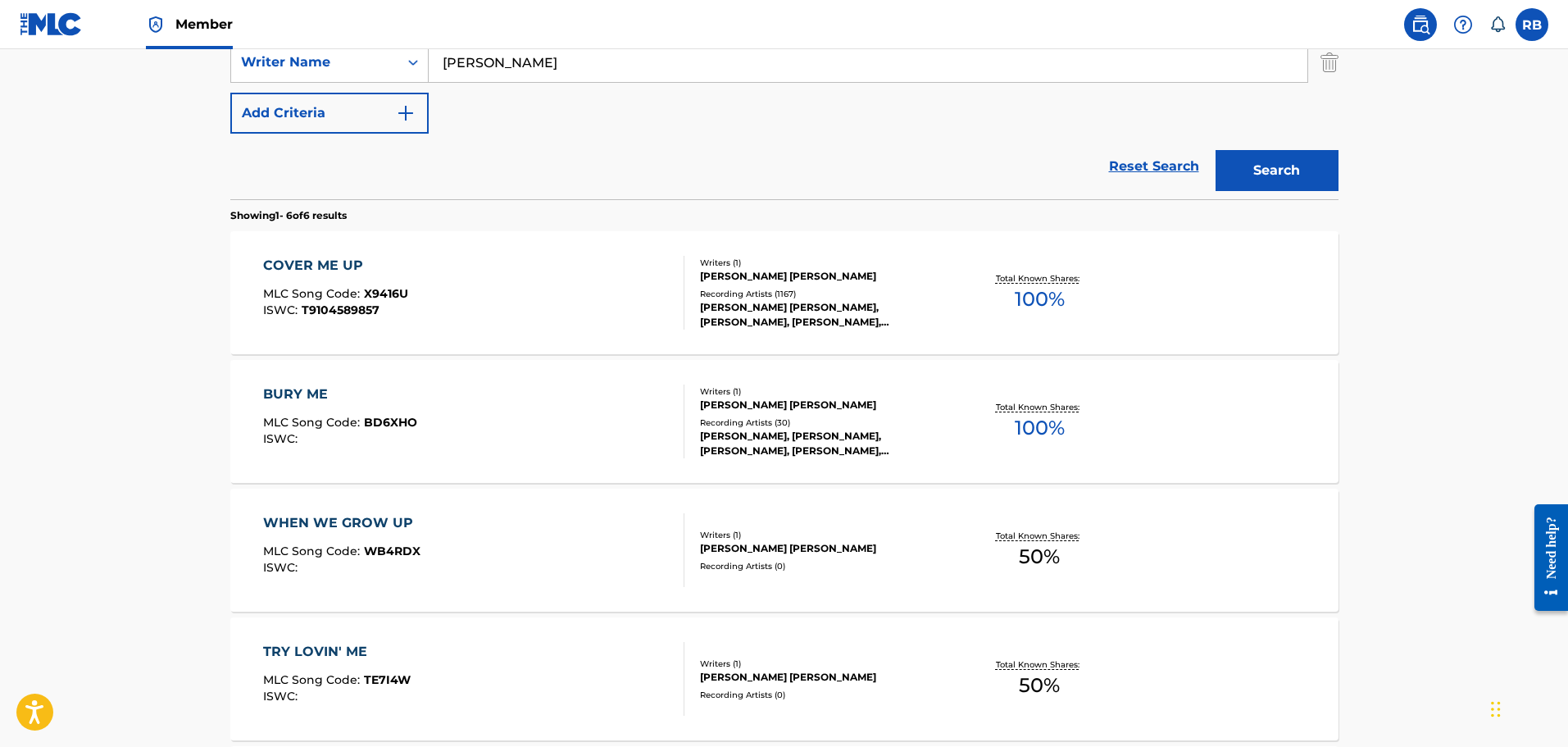
scroll to position [0, 0]
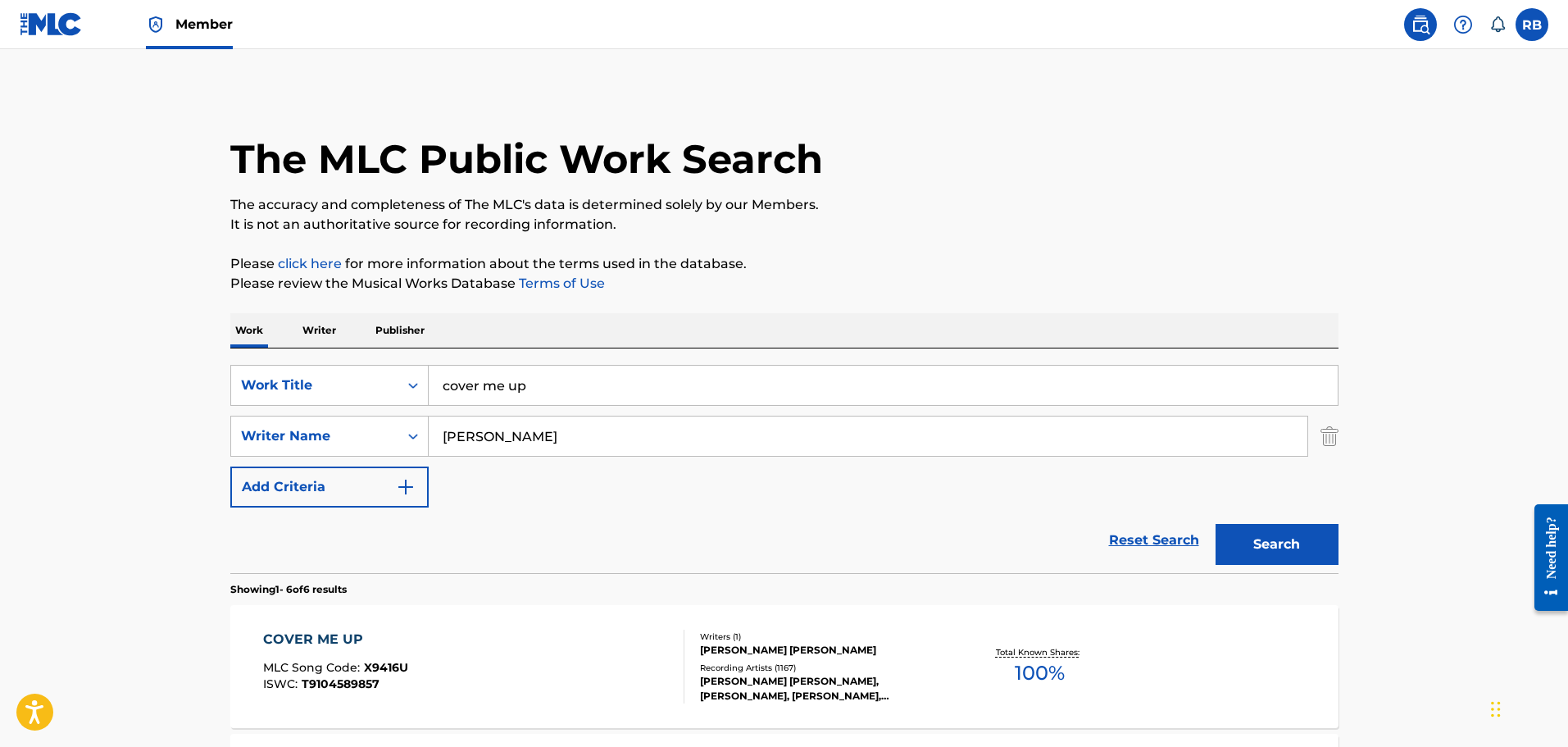
click at [564, 393] on input "cover me up" at bounding box center [884, 385] width 909 height 40
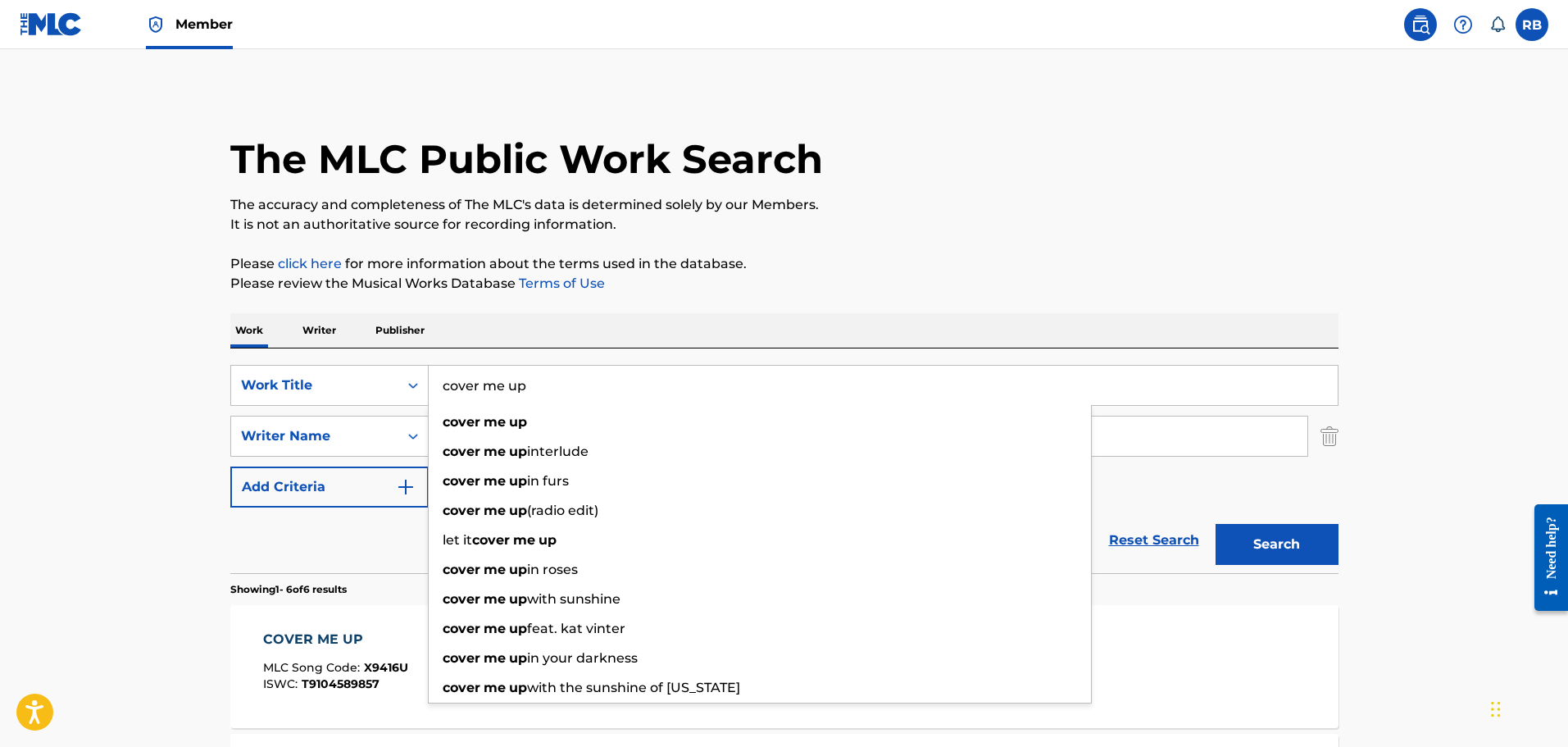
click at [564, 393] on input "cover me up" at bounding box center [884, 385] width 909 height 40
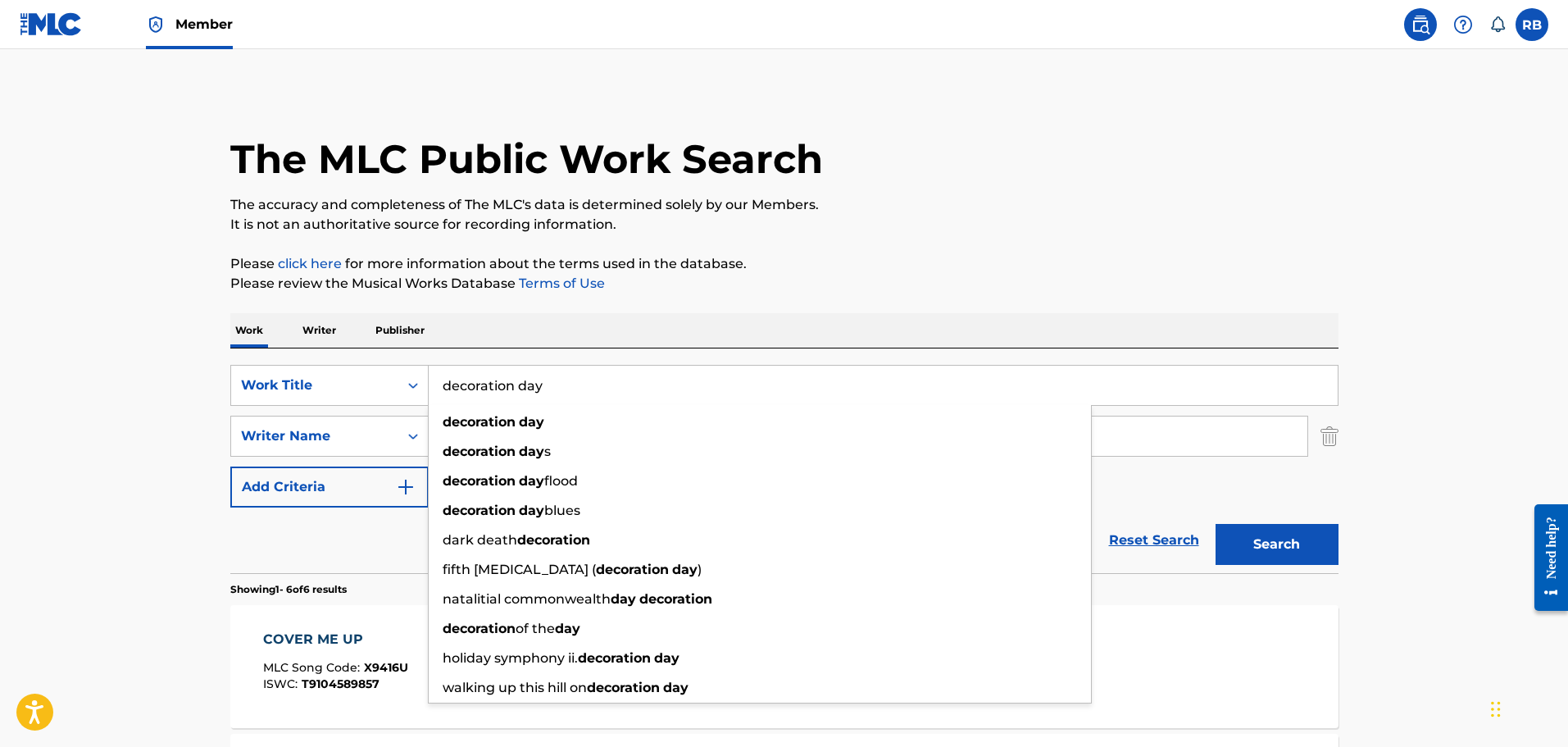
type input "decoration day"
click at [1216, 524] on button "Search" at bounding box center [1277, 544] width 123 height 41
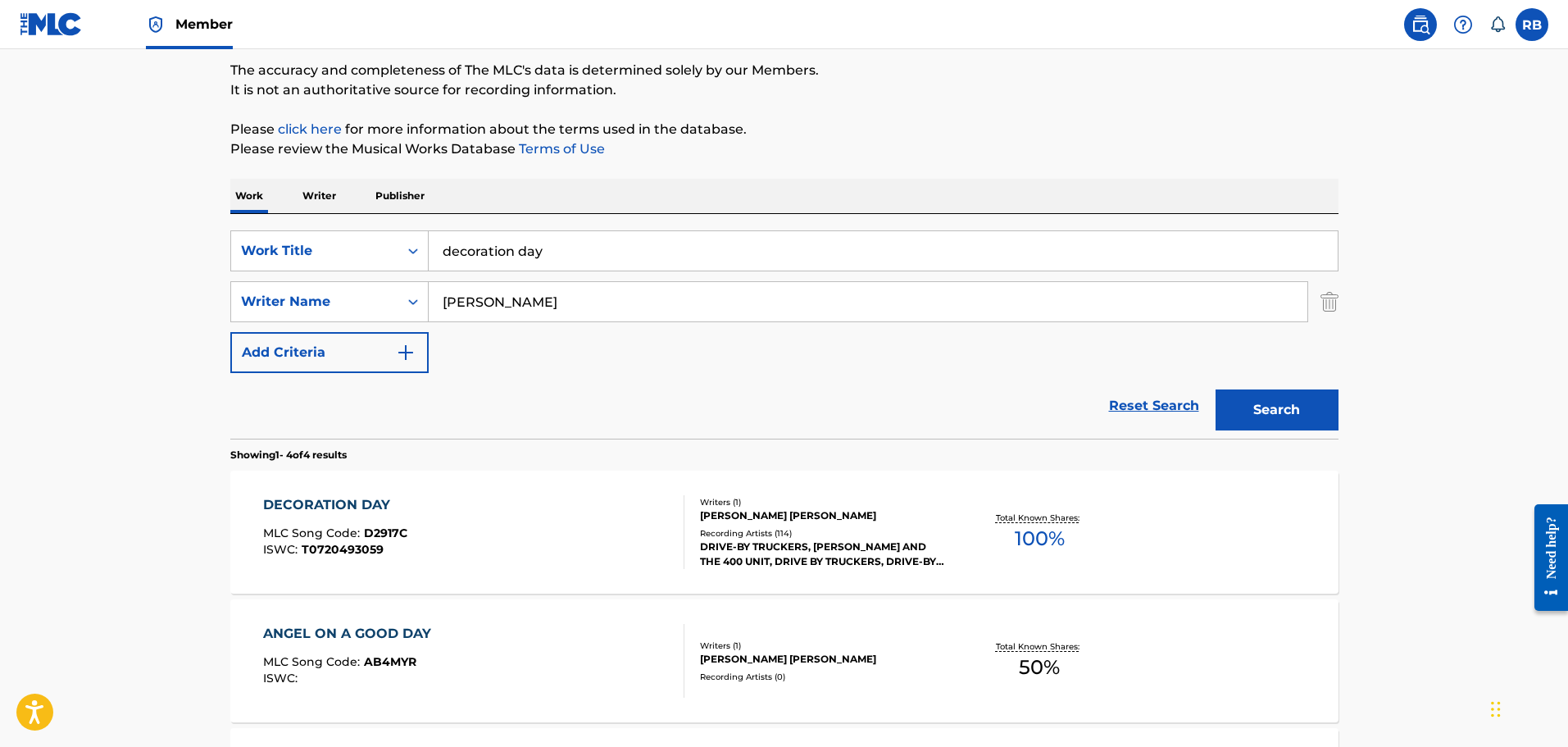
scroll to position [246, 0]
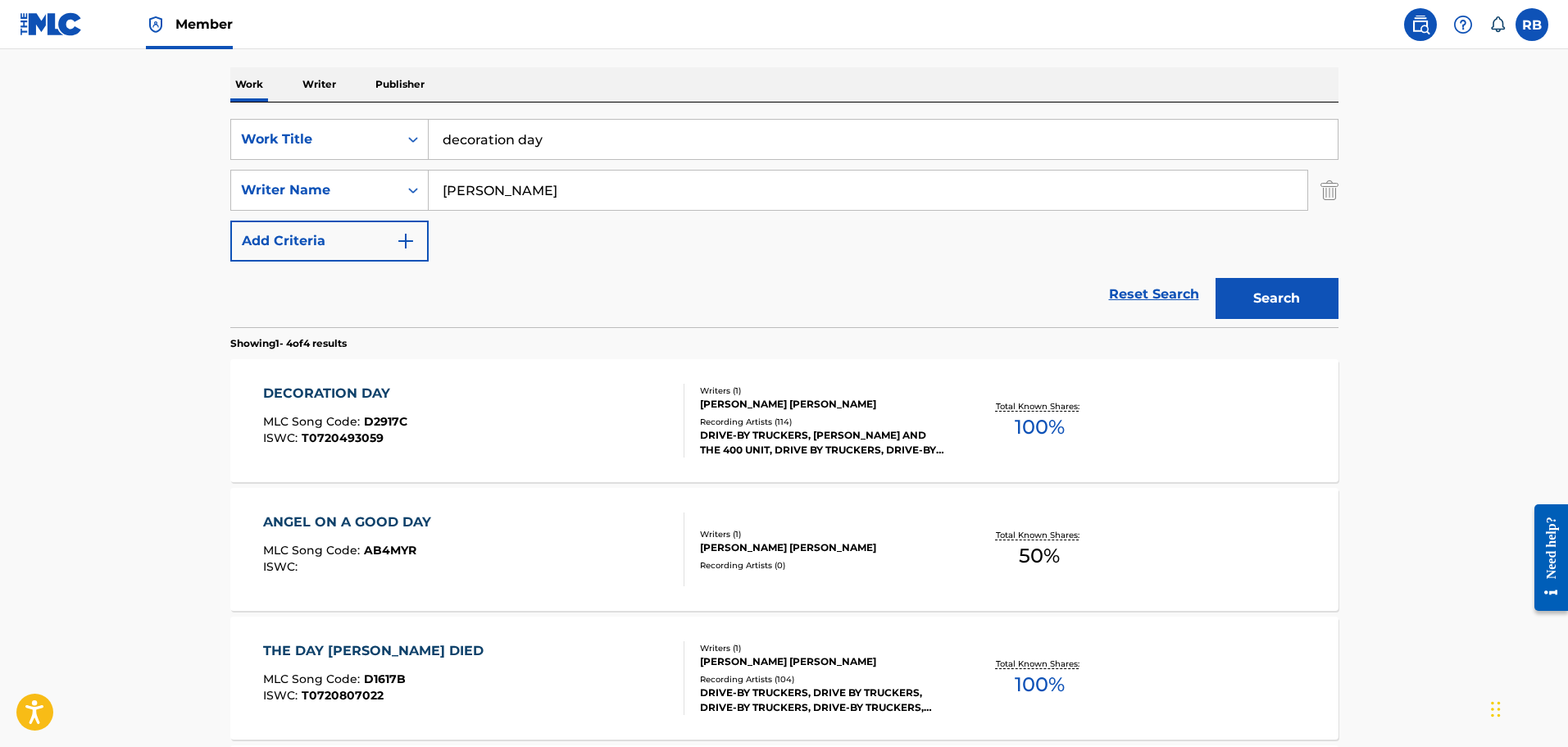
click at [344, 397] on div "DECORATION DAY" at bounding box center [336, 393] width 144 height 19
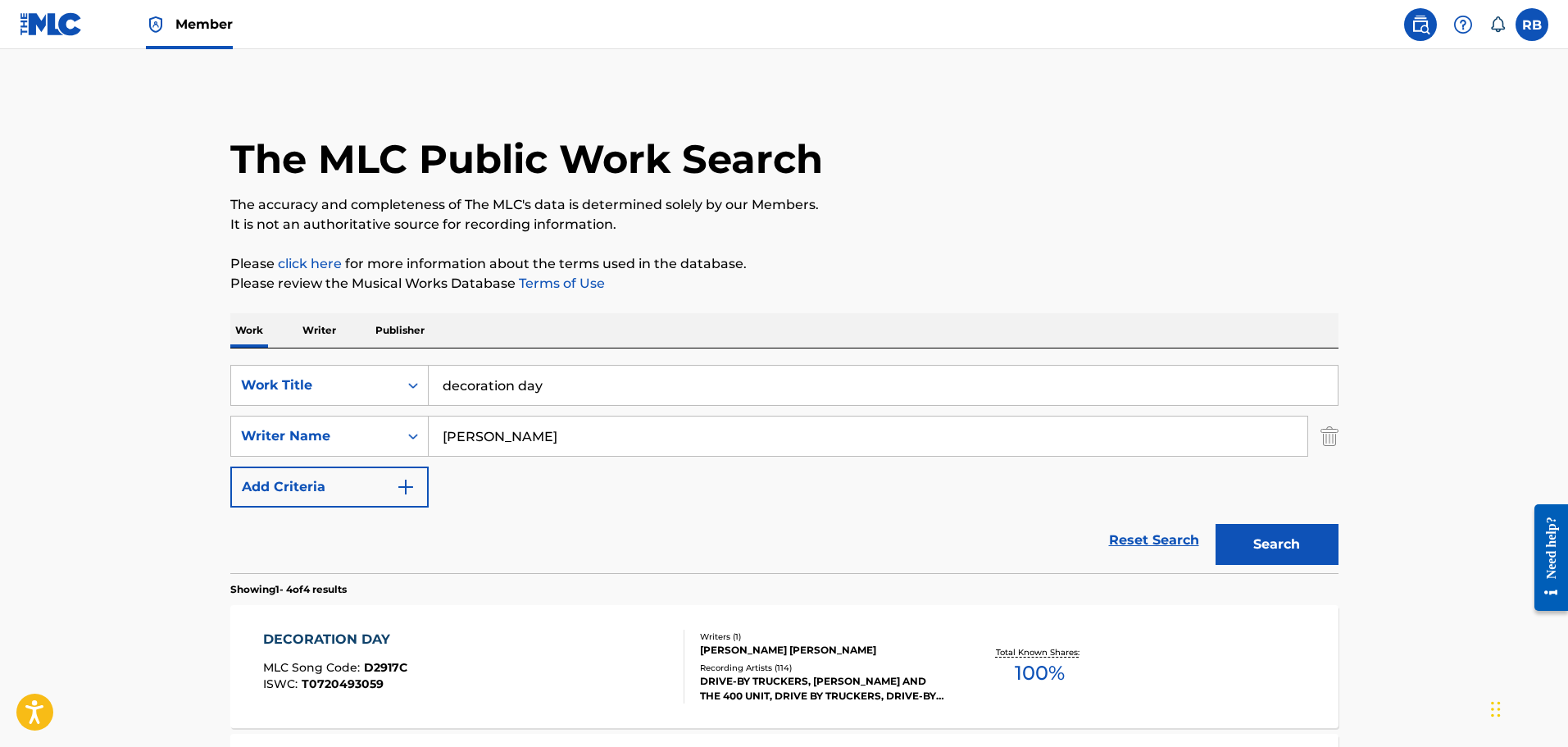
scroll to position [246, 0]
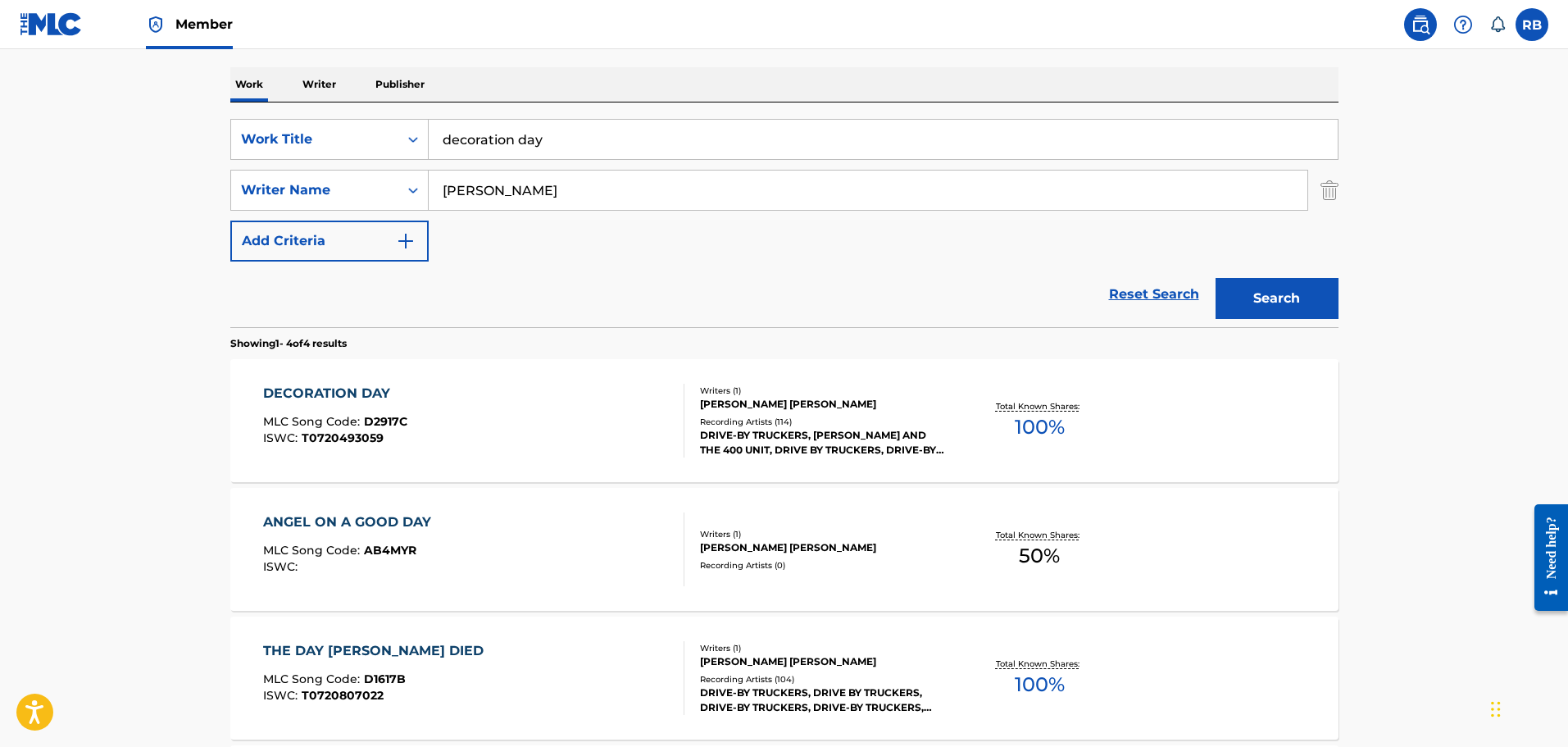
click at [597, 156] on input "decoration day" at bounding box center [884, 139] width 909 height 40
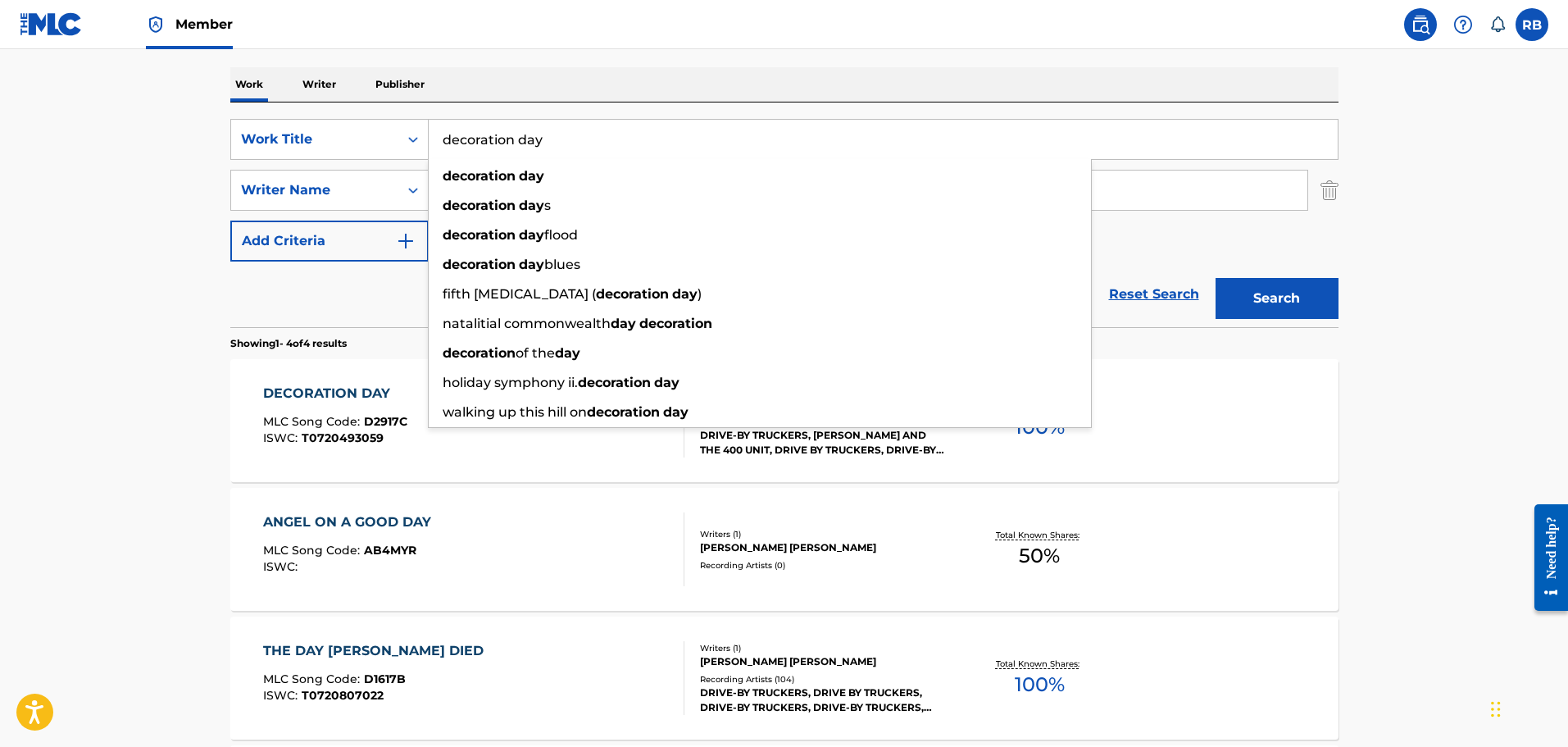
click at [597, 156] on input "decoration day" at bounding box center [884, 139] width 909 height 40
click at [631, 84] on div "Work Writer Publisher" at bounding box center [784, 84] width 1108 height 34
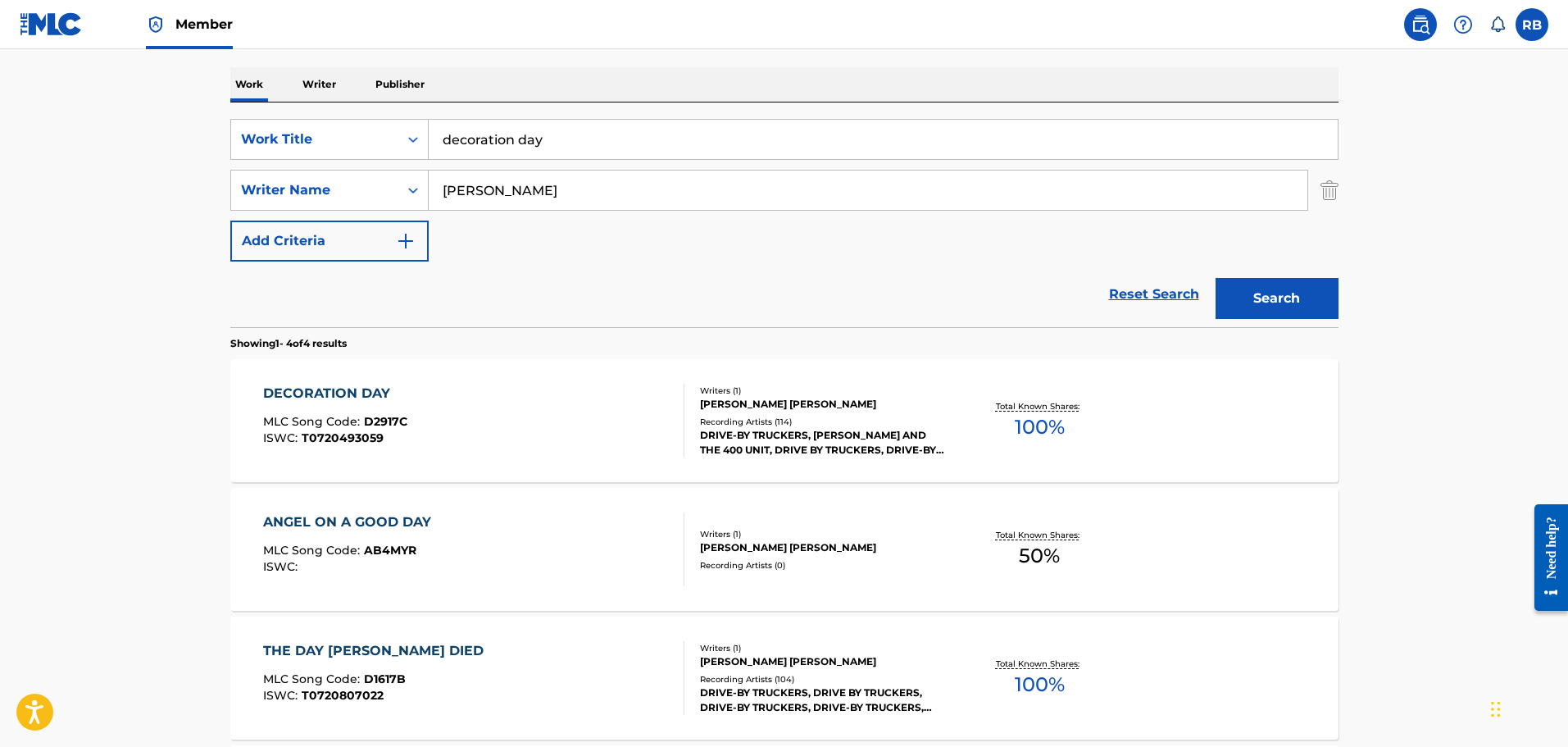
click at [560, 137] on input "decoration day" at bounding box center [884, 139] width 909 height 40
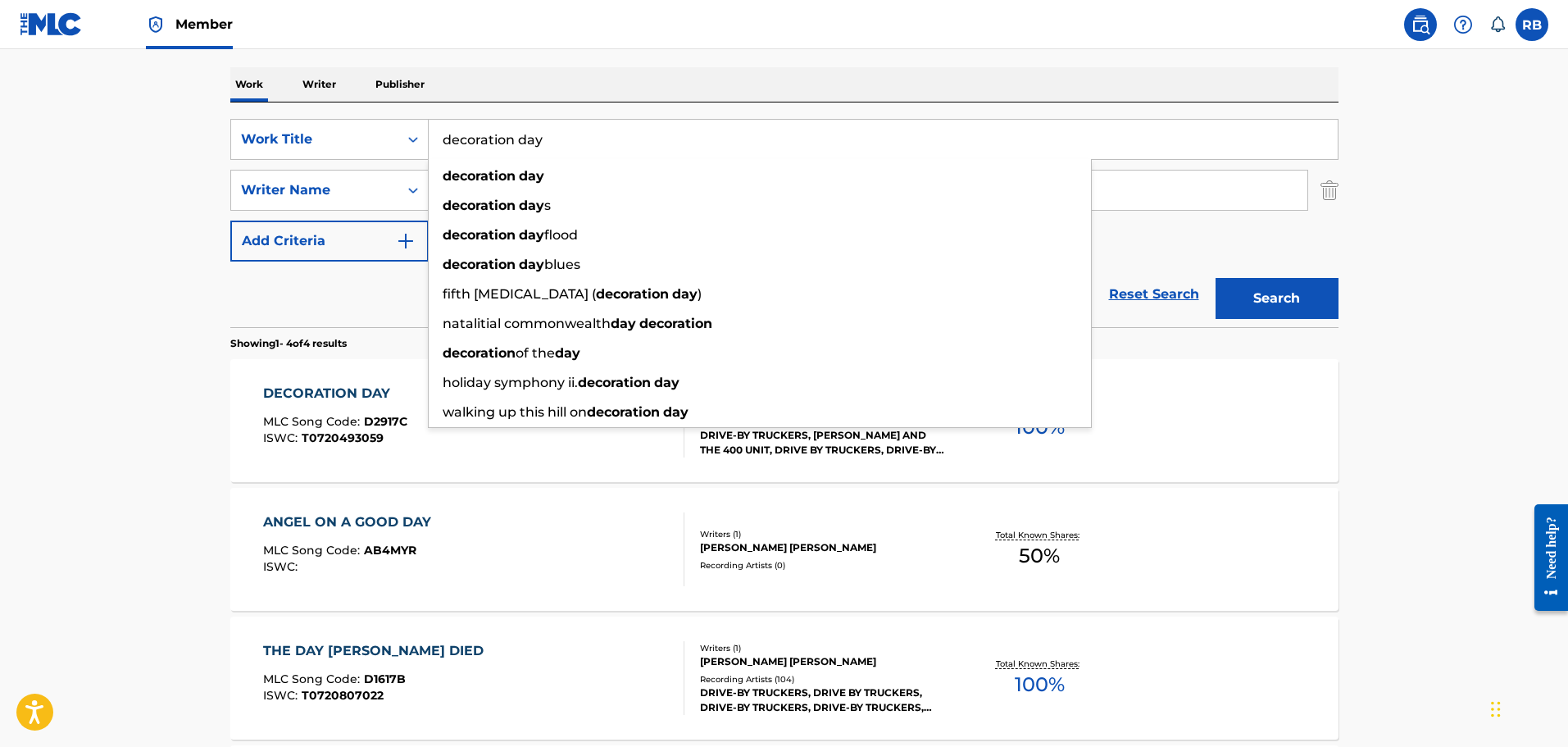
click at [560, 137] on input "decoration day" at bounding box center [884, 139] width 909 height 40
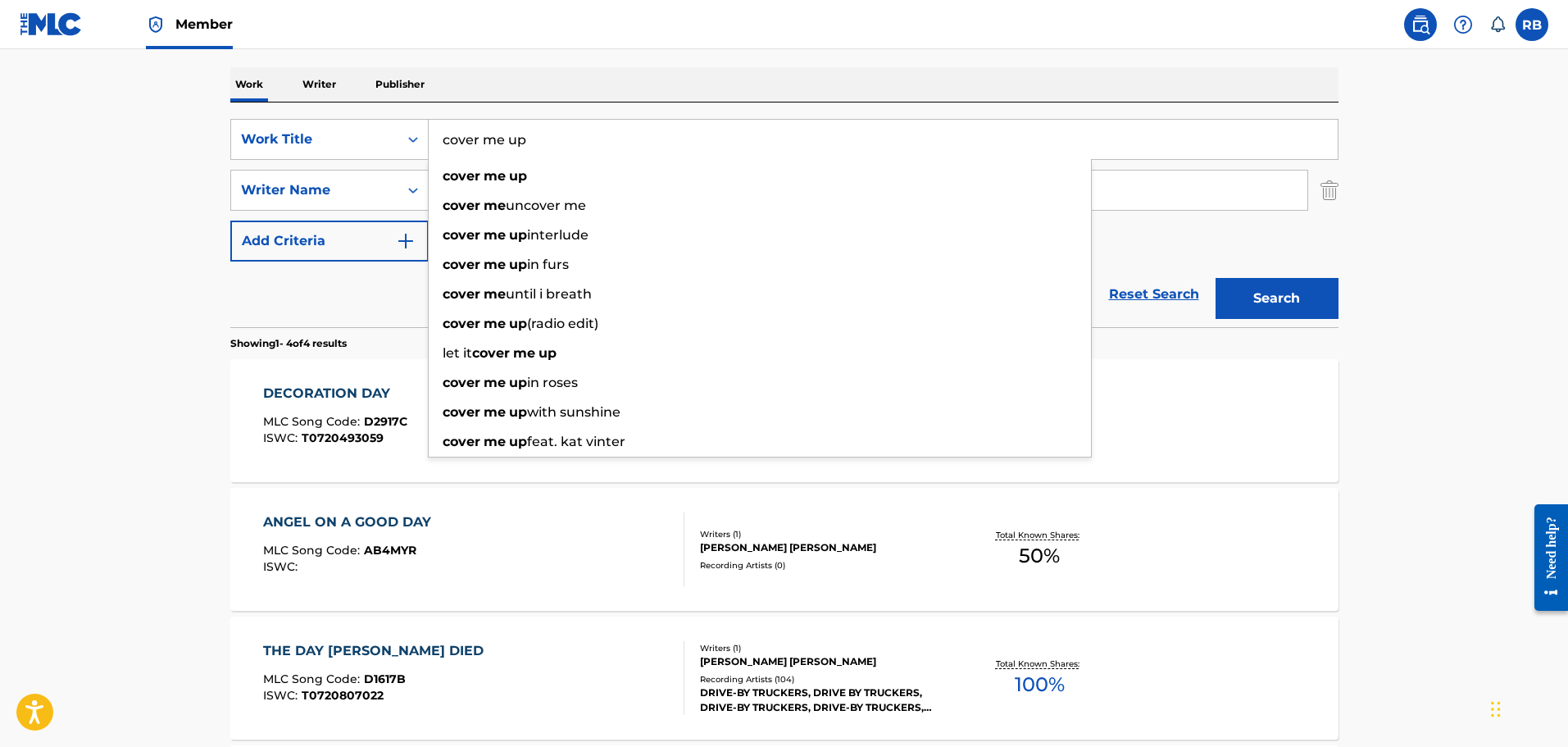
type input "cover me up"
click at [1216, 277] on button "Search" at bounding box center [1277, 298] width 123 height 41
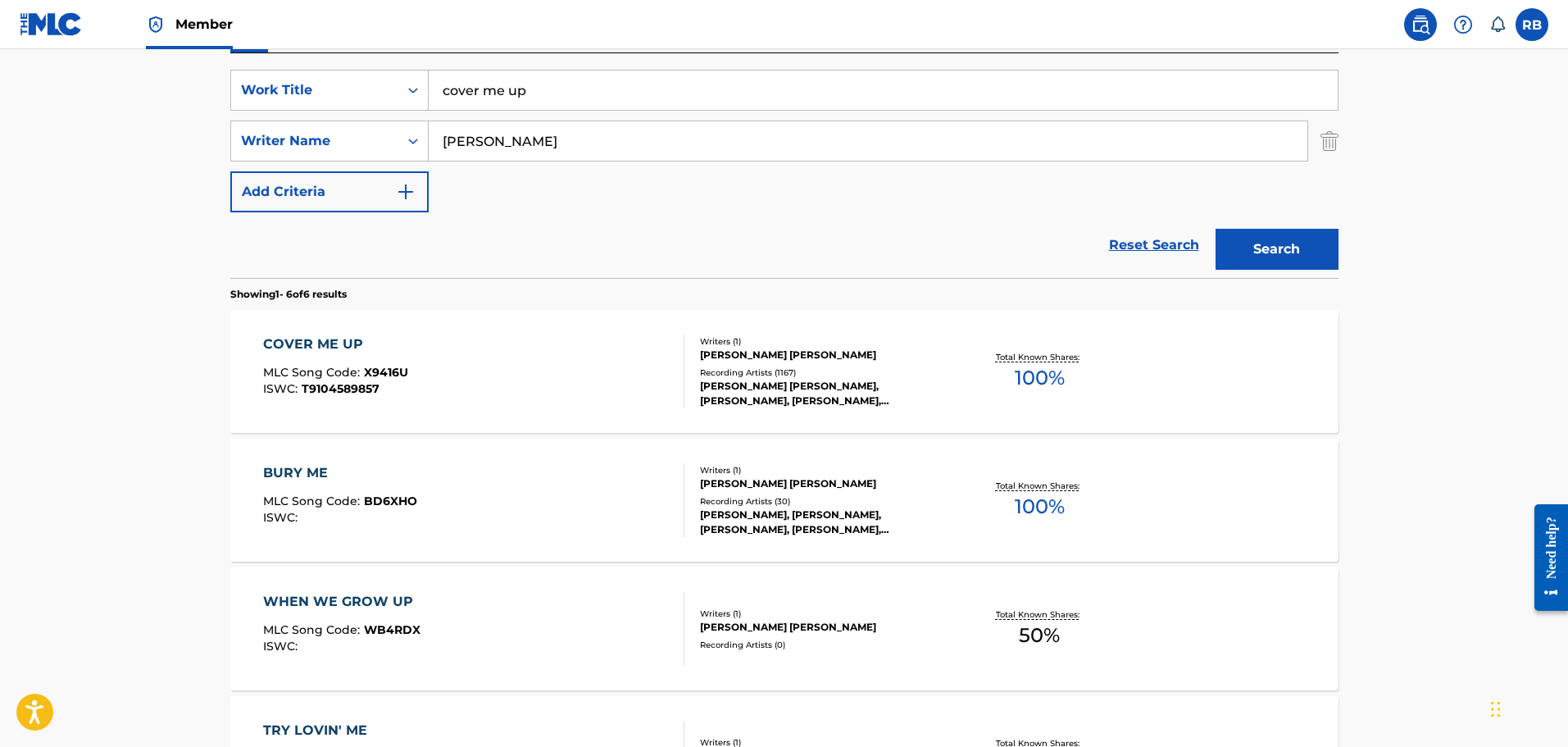
scroll to position [215, 0]
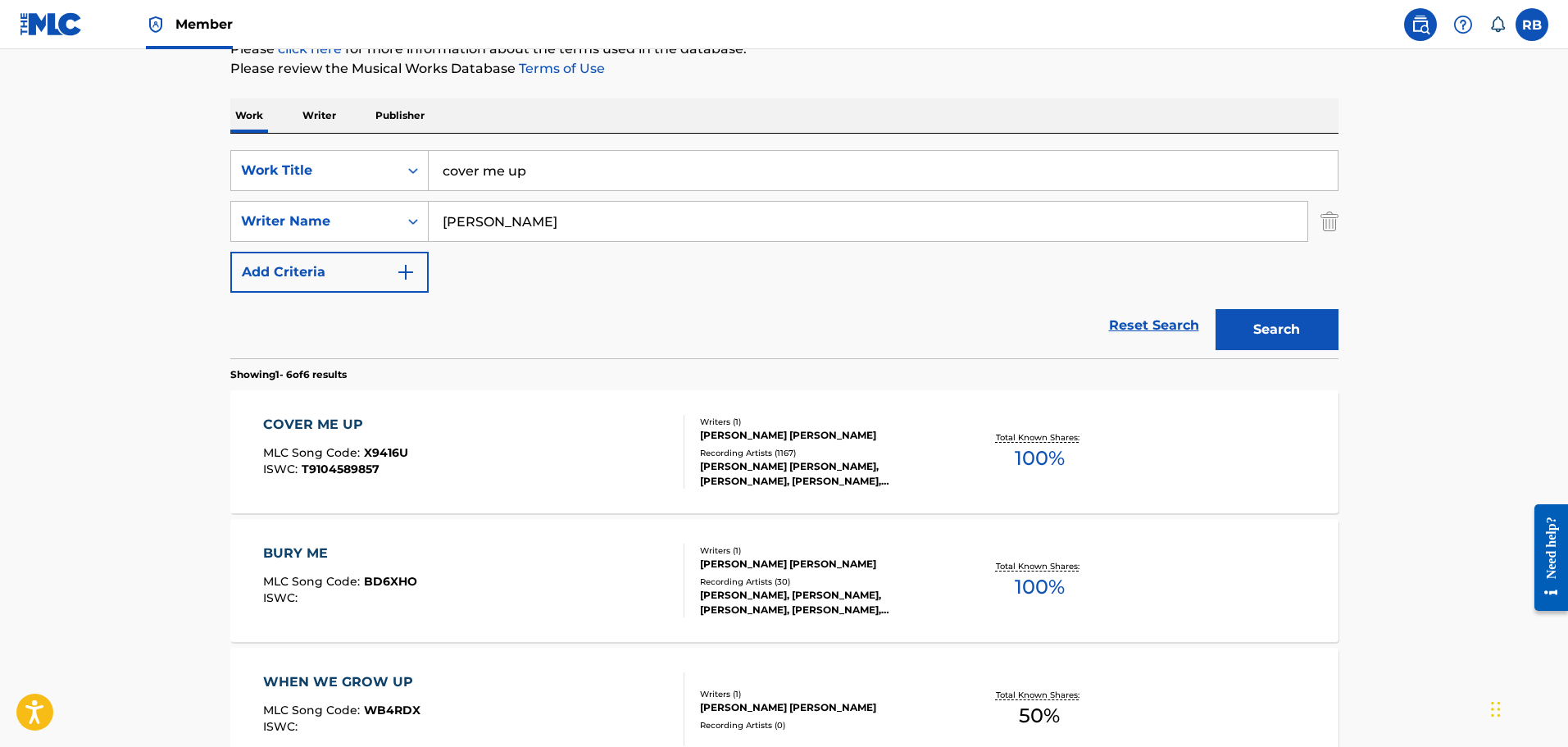
click at [389, 440] on div "COVER ME UP MLC Song Code : X9416U ISWC : T9104589857" at bounding box center [336, 452] width 145 height 74
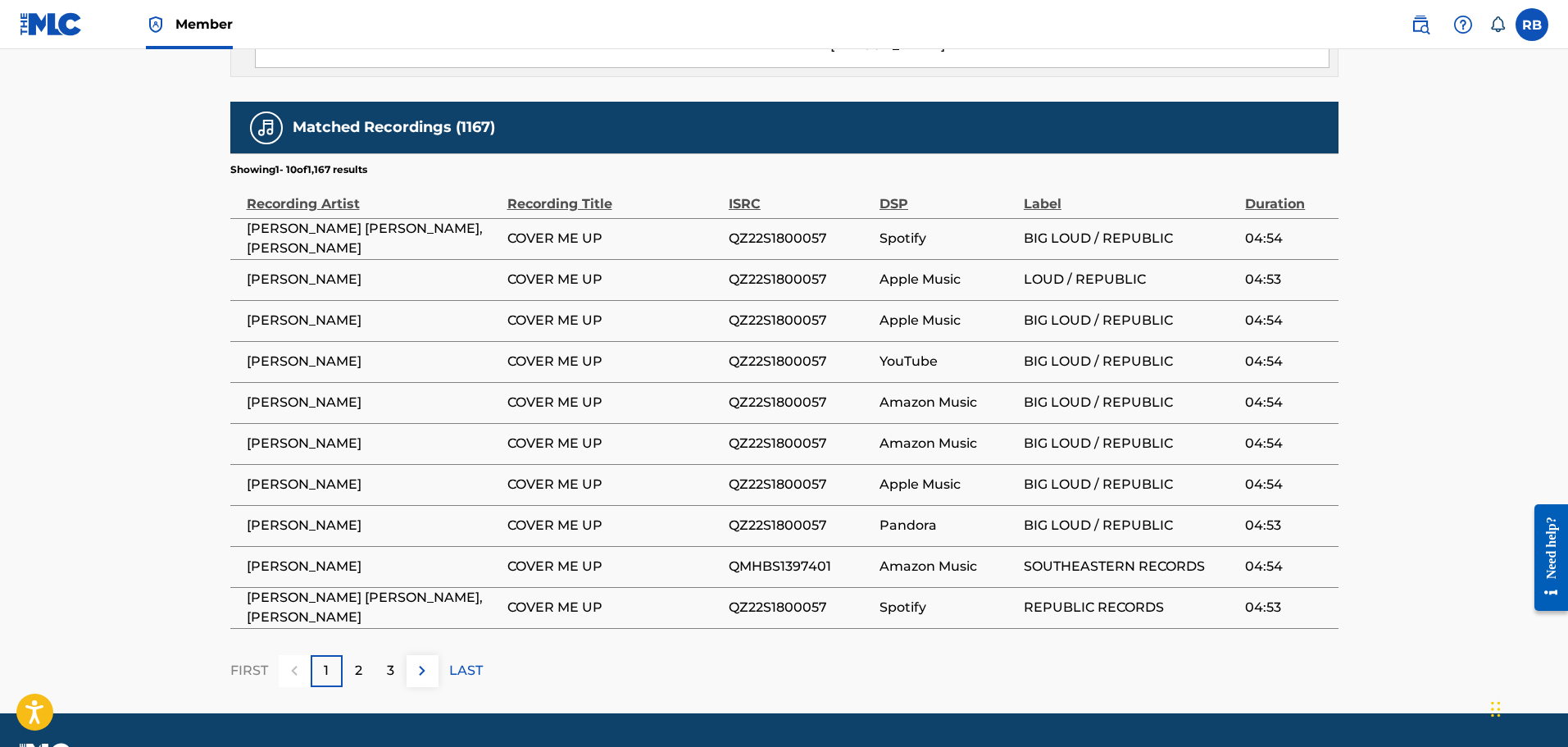
scroll to position [1323, 0]
